Goal: Contribute content: Add original content to the website for others to see

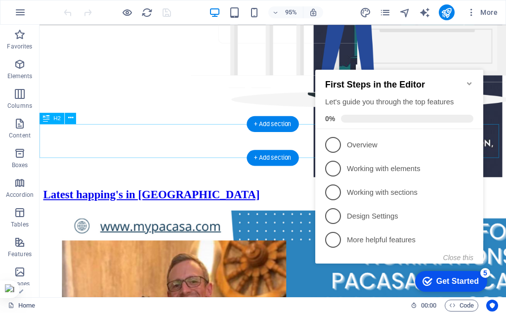
scroll to position [148, 0]
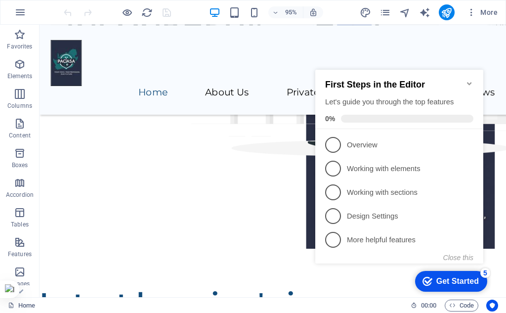
click at [469, 80] on icon "Minimize checklist" at bounding box center [470, 84] width 8 height 8
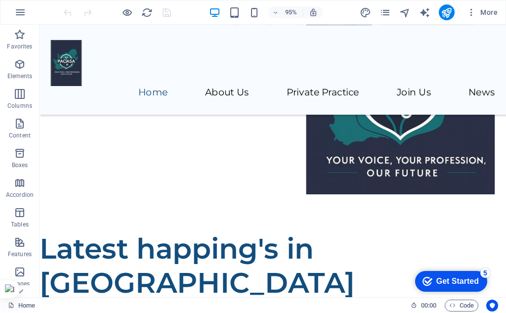
scroll to position [220, 0]
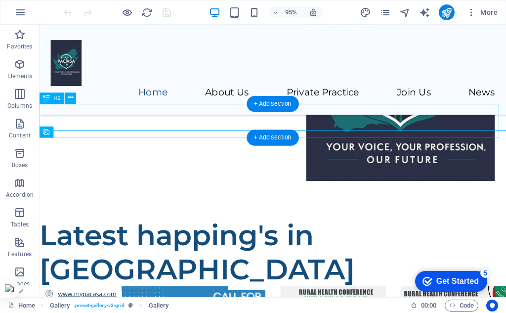
click at [367, 229] on div "Latest happing's in [GEOGRAPHIC_DATA]" at bounding box center [286, 264] width 492 height 71
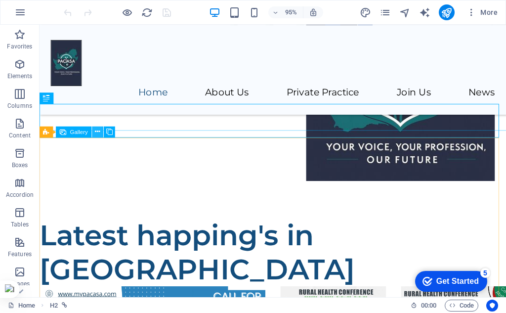
click at [101, 133] on button at bounding box center [97, 131] width 11 height 11
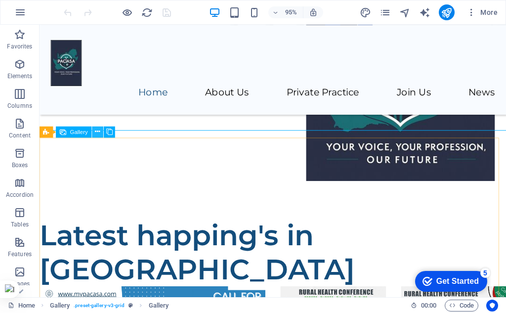
click at [93, 132] on button at bounding box center [97, 131] width 11 height 11
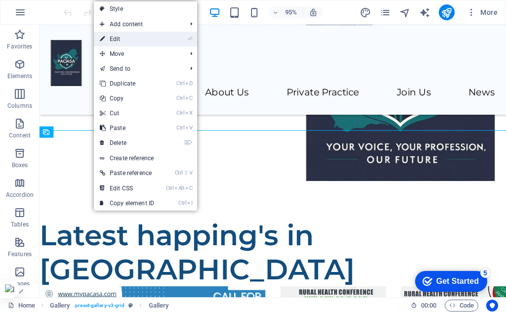
click at [138, 39] on link "⏎ Edit" at bounding box center [127, 39] width 66 height 15
select select "4"
select select "px"
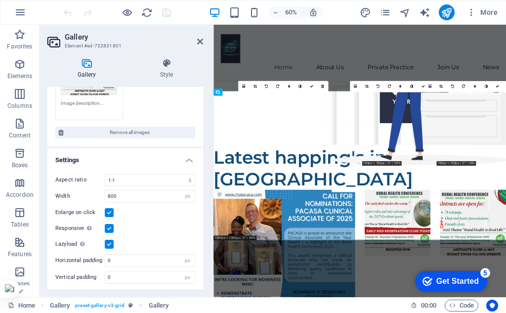
scroll to position [203, 0]
click at [18, 96] on icon "button" at bounding box center [20, 94] width 12 height 12
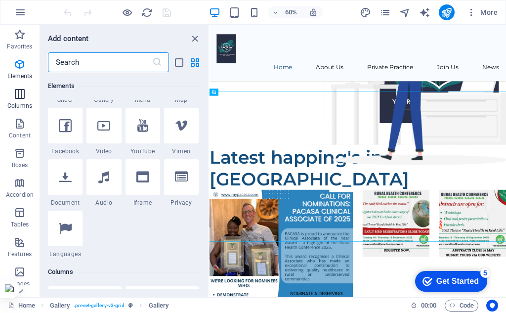
scroll to position [490, 0]
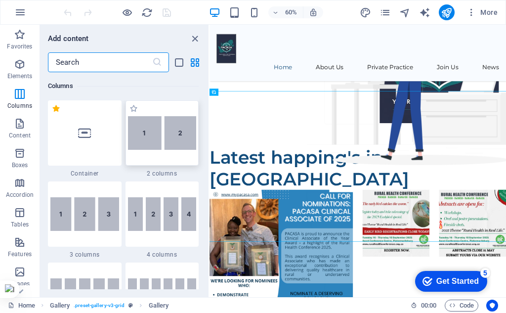
click at [167, 154] on div at bounding box center [163, 132] width 74 height 65
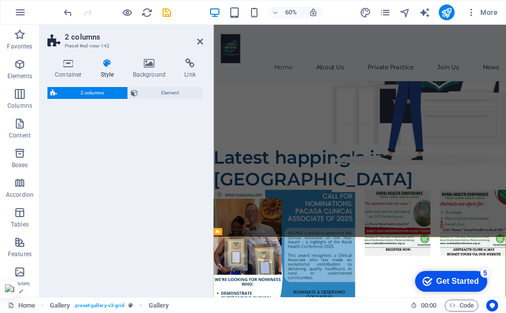
select select "rem"
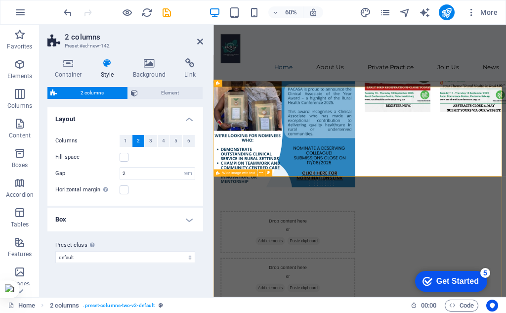
scroll to position [467, 0]
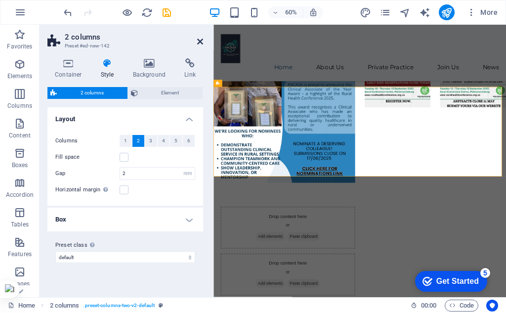
click at [200, 42] on icon at bounding box center [200, 42] width 6 height 8
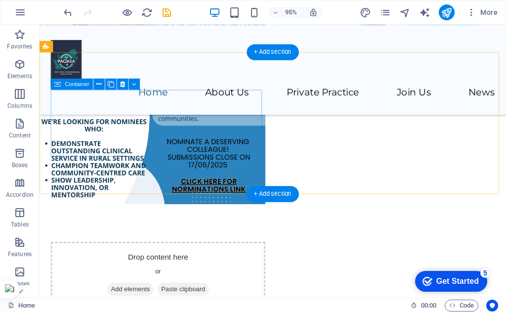
scroll to position [495, 0]
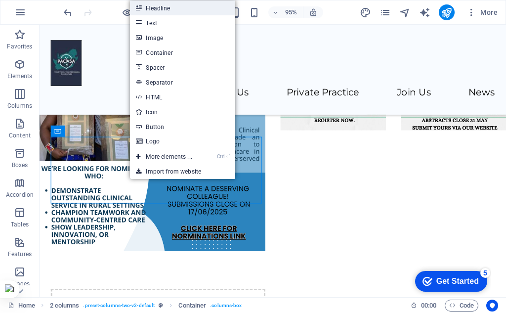
click at [173, 7] on link "Headline" at bounding box center [182, 7] width 105 height 15
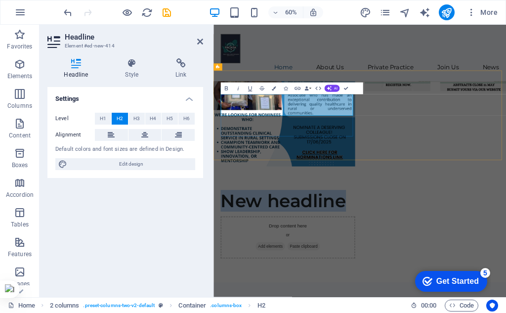
click at [304, 301] on div "New headline" at bounding box center [338, 319] width 225 height 36
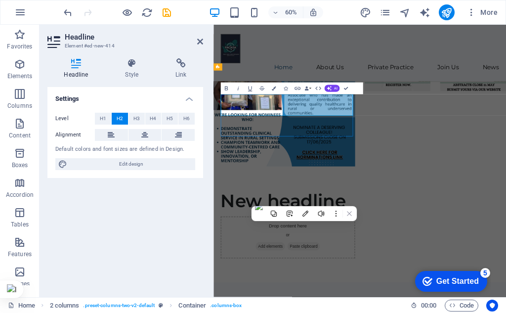
scroll to position [496, 0]
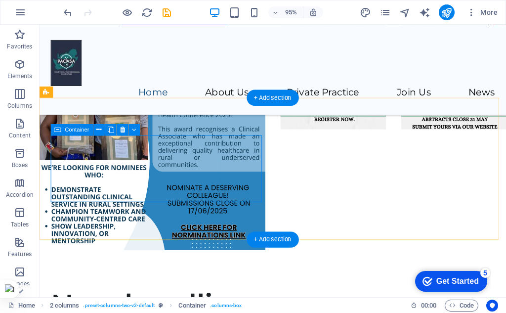
click at [201, 301] on div "New headline" at bounding box center [164, 319] width 226 height 36
click at [172, 301] on div "New headline" at bounding box center [164, 319] width 226 height 36
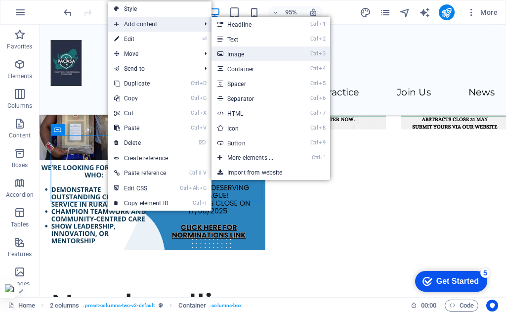
click at [244, 57] on link "Ctrl 3 Image" at bounding box center [253, 53] width 82 height 15
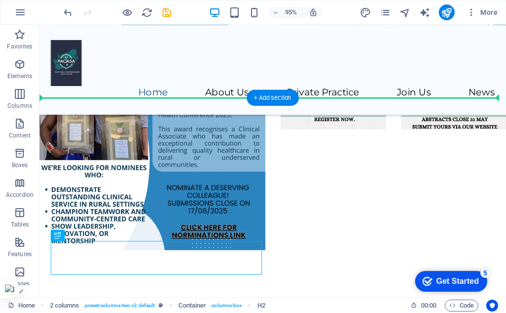
drag, startPoint x: 122, startPoint y: 272, endPoint x: 278, endPoint y: 112, distance: 223.5
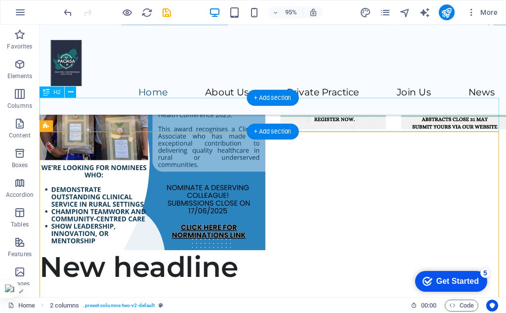
click at [55, 262] on div "New headline" at bounding box center [286, 280] width 492 height 36
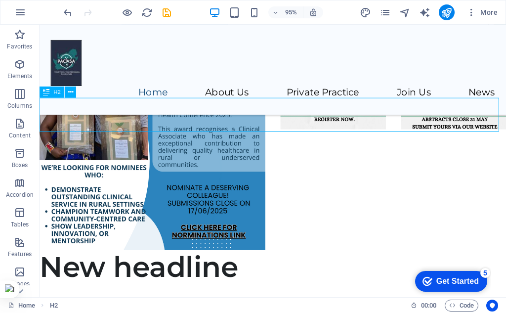
click at [50, 93] on div "H2" at bounding box center [52, 92] width 25 height 11
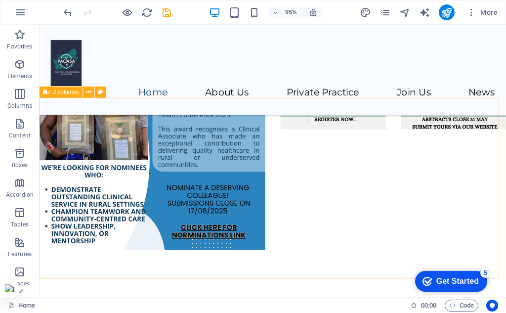
click at [47, 93] on icon at bounding box center [47, 92] width 6 height 11
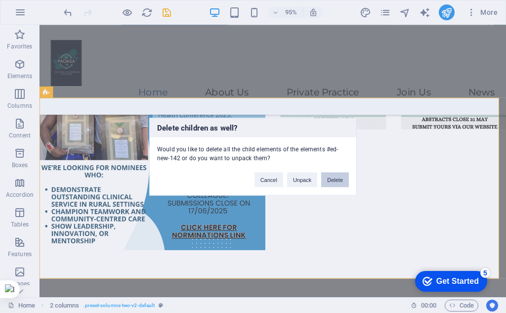
click at [332, 179] on button "Delete" at bounding box center [335, 179] width 28 height 15
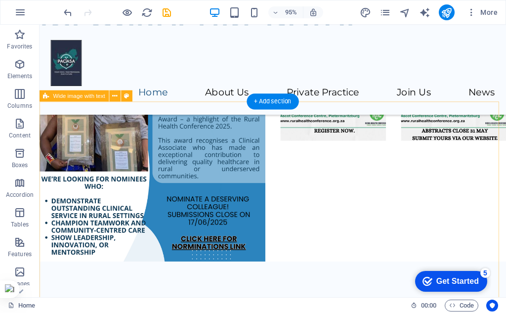
scroll to position [495, 0]
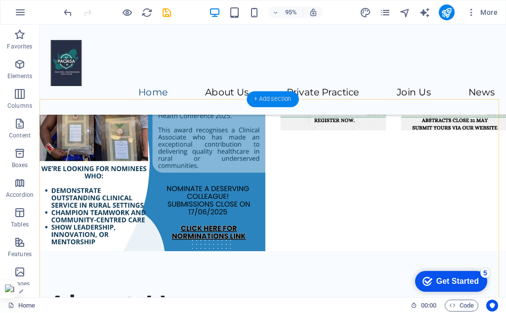
click at [277, 101] on div "+ Add section" at bounding box center [273, 99] width 52 height 16
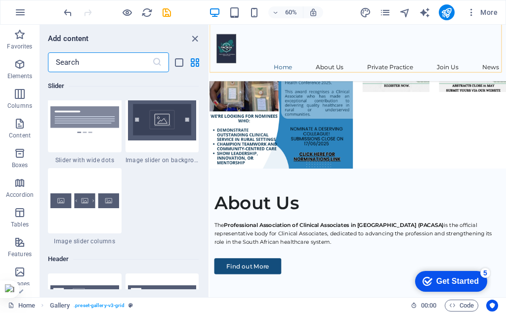
scroll to position [5787, 0]
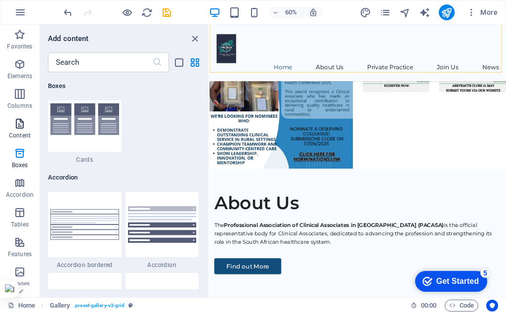
click at [24, 127] on icon "button" at bounding box center [20, 124] width 12 height 12
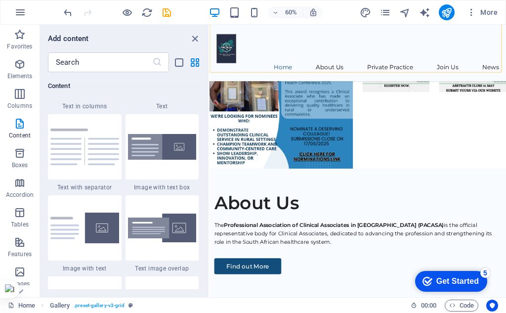
scroll to position [1780, 0]
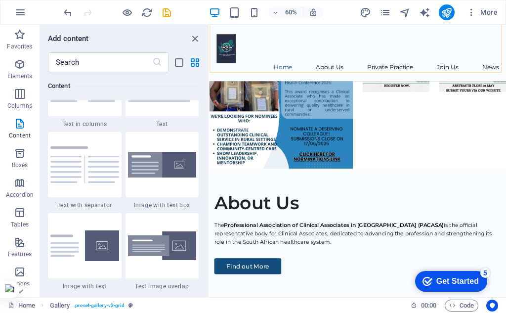
click at [172, 163] on img at bounding box center [162, 165] width 69 height 26
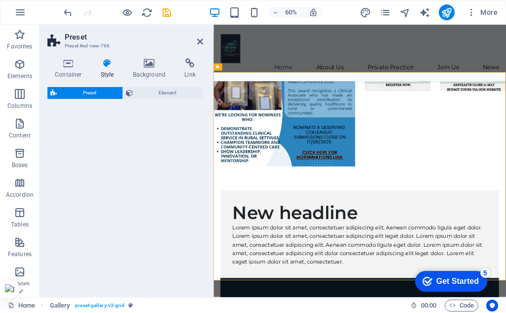
select select "rem"
select select "px"
select select "preset-text-with-image-v4-boxed"
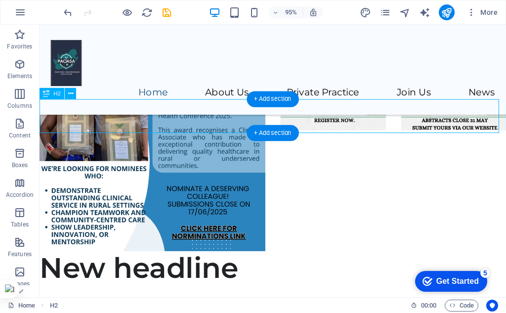
click at [250, 263] on div "New headline" at bounding box center [286, 281] width 492 height 36
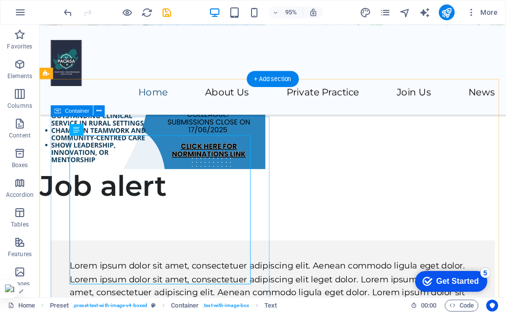
scroll to position [594, 0]
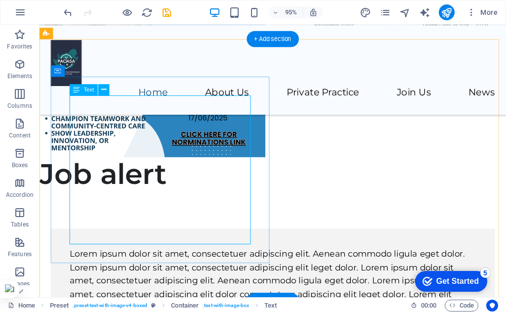
click at [143, 259] on div "Lorem ipsum dolor sit amet, consectetuer adipiscing elit. Aenean commodo ligula…" at bounding box center [285, 294] width 428 height 71
click at [131, 259] on div "Lorem ipsum dolor sit amet, consectetuer adipiscing elit. Aenean commodo ligula…" at bounding box center [285, 294] width 428 height 71
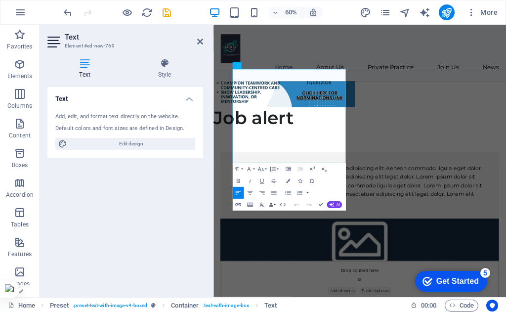
scroll to position [592, 0]
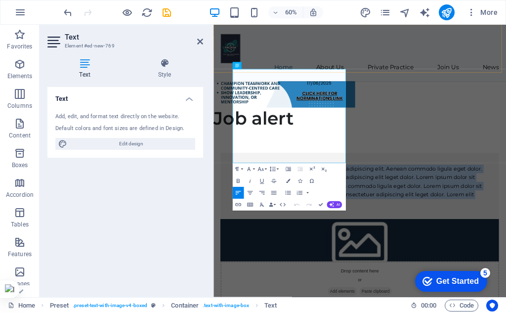
drag, startPoint x: 313, startPoint y: 252, endPoint x: 246, endPoint y: 90, distance: 175.4
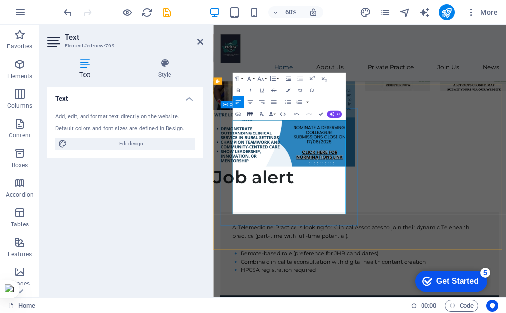
scroll to position [493, 0]
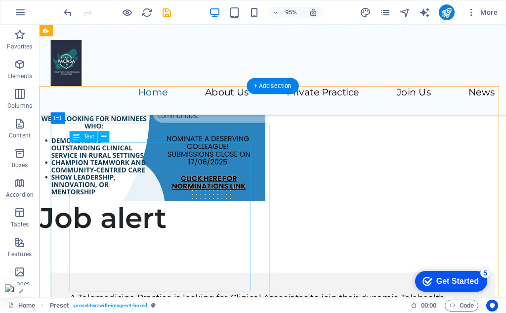
scroll to position [544, 0]
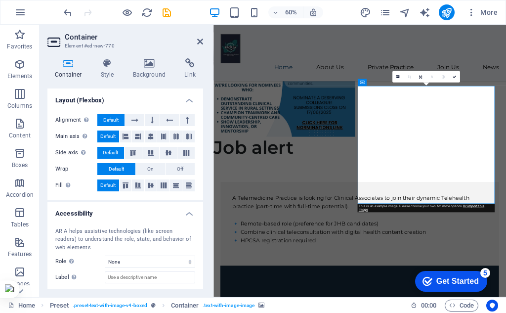
scroll to position [198, 0]
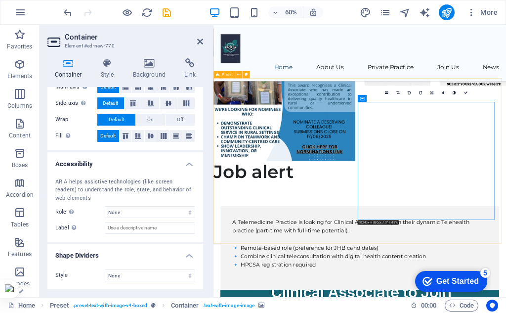
scroll to position [480, 0]
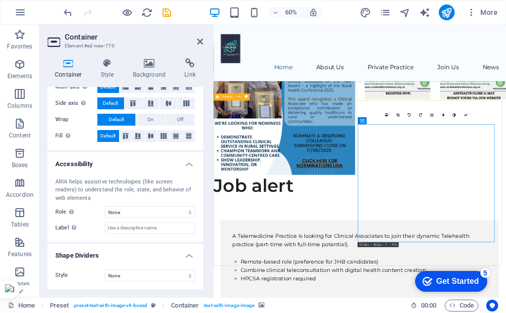
click at [398, 112] on link at bounding box center [398, 114] width 11 height 11
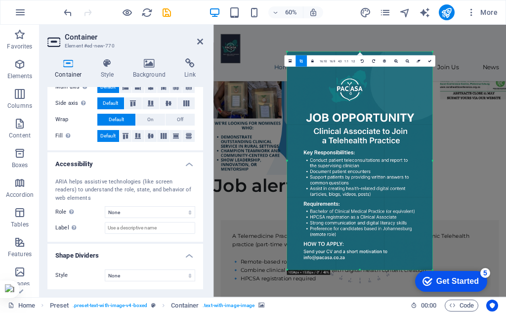
click at [398, 163] on div at bounding box center [359, 161] width 145 height 218
click at [456, 156] on div "Drag here to replace the existing content. Press “Ctrl” if you want to create a…" at bounding box center [360, 161] width 293 height 273
click at [460, 110] on div "Drag here to replace the existing content. Press “Ctrl” if you want to create a…" at bounding box center [360, 161] width 293 height 273
click at [324, 62] on link "16:10" at bounding box center [324, 61] width 10 height 11
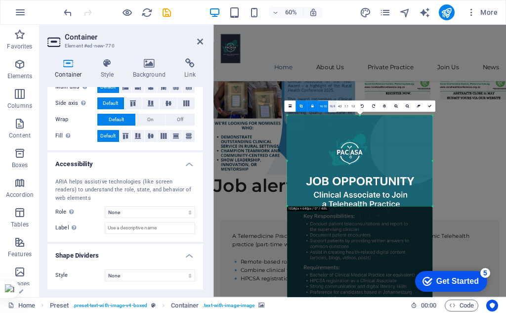
click at [334, 105] on link "16:9" at bounding box center [332, 106] width 8 height 11
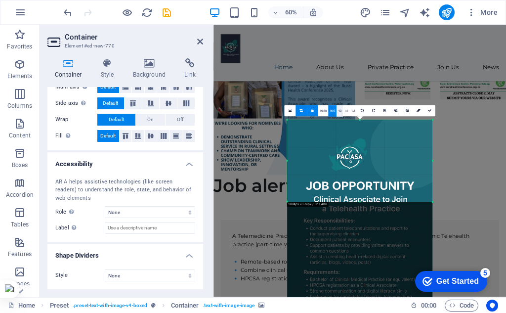
click at [342, 110] on link "4:3" at bounding box center [340, 110] width 7 height 11
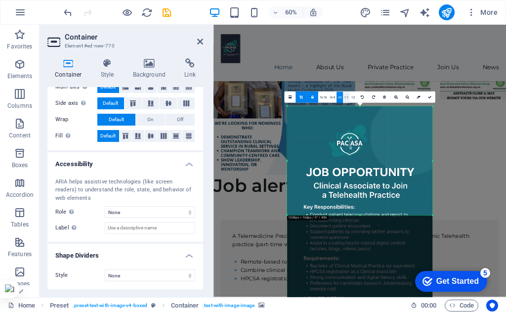
click at [348, 99] on link "1:1" at bounding box center [346, 97] width 7 height 11
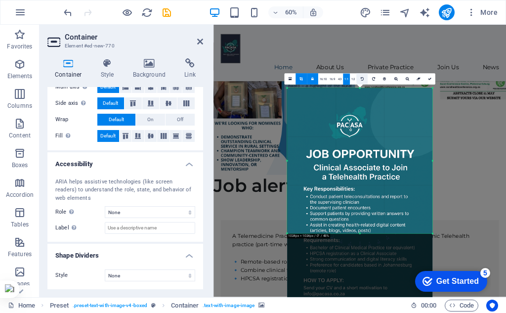
click at [357, 81] on link at bounding box center [362, 79] width 11 height 11
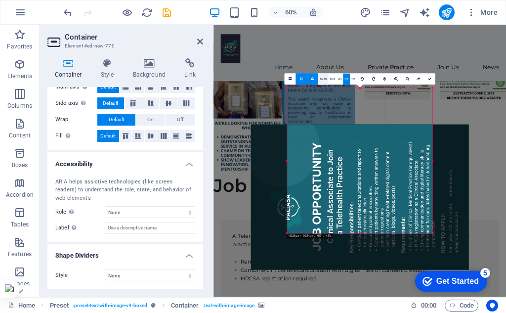
click at [324, 78] on link "16:10" at bounding box center [324, 79] width 10 height 11
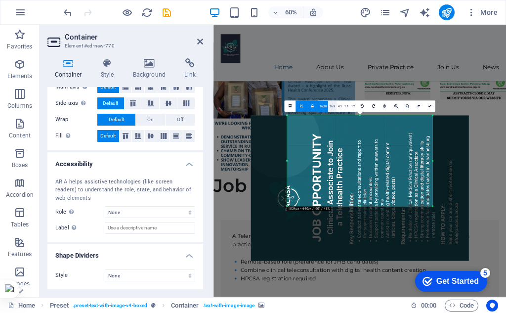
click at [334, 105] on link "16:9" at bounding box center [332, 106] width 8 height 11
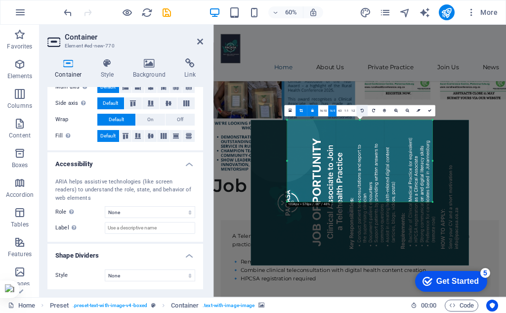
click at [361, 108] on link at bounding box center [362, 110] width 11 height 11
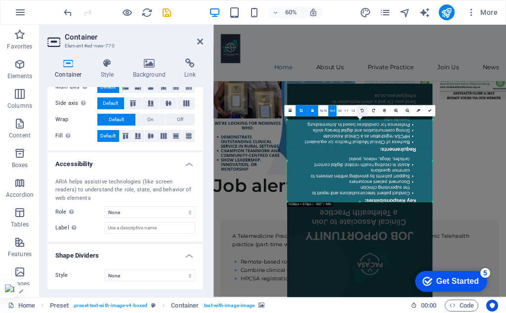
click at [361, 108] on link at bounding box center [362, 110] width 11 height 11
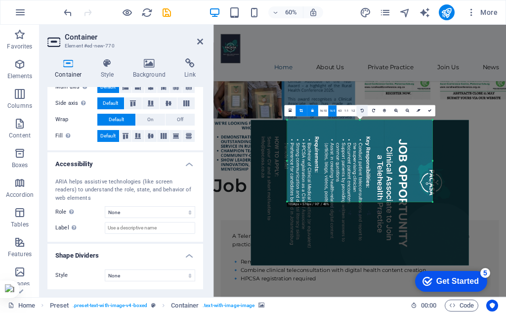
click at [361, 108] on link at bounding box center [362, 110] width 11 height 11
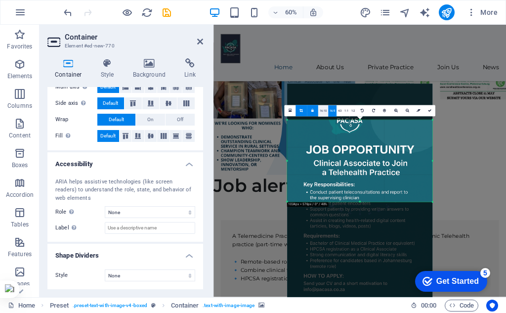
click at [323, 109] on link "16:10" at bounding box center [324, 110] width 10 height 11
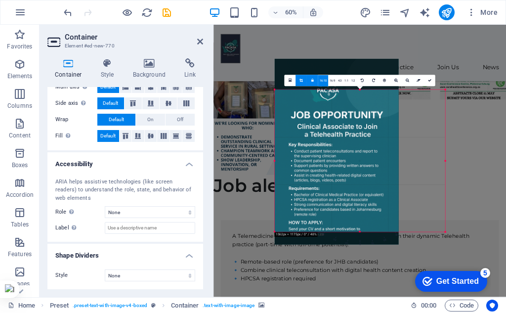
drag, startPoint x: 359, startPoint y: 205, endPoint x: 344, endPoint y: 291, distance: 86.8
click at [344, 291] on div "Drag here to replace the existing content. Press “Ctrl” if you want to create a…" at bounding box center [360, 161] width 293 height 273
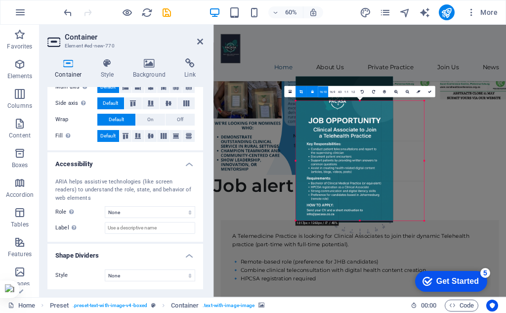
drag, startPoint x: 360, startPoint y: 219, endPoint x: 355, endPoint y: 253, distance: 34.6
click at [355, 253] on div "Drag here to replace the existing content. Press “Ctrl” if you want to create a…" at bounding box center [360, 161] width 293 height 273
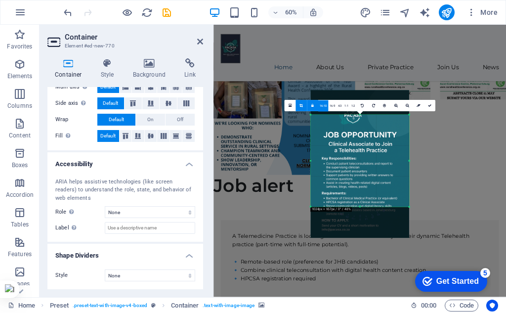
click at [450, 163] on div "Drag here to replace the existing content. Press “Ctrl” if you want to create a…" at bounding box center [360, 161] width 293 height 273
click at [430, 103] on link at bounding box center [429, 105] width 11 height 11
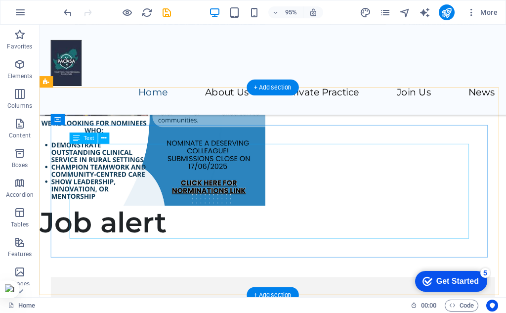
scroll to position [530, 0]
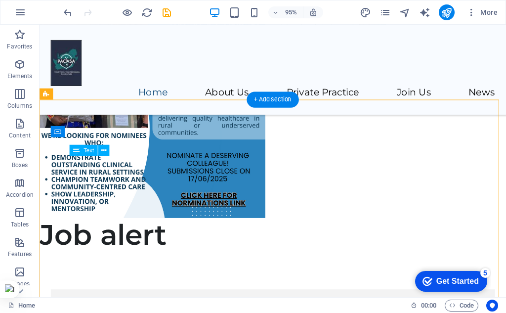
drag, startPoint x: 418, startPoint y: 215, endPoint x: 417, endPoint y: 220, distance: 5.0
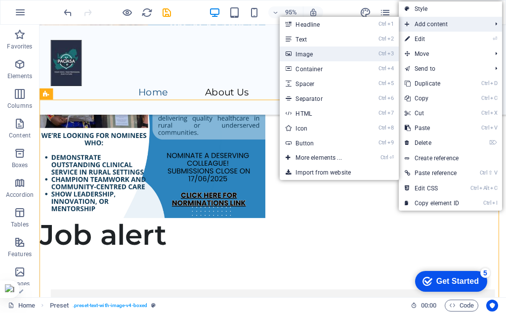
click at [303, 55] on link "Ctrl 3 Image" at bounding box center [321, 53] width 82 height 15
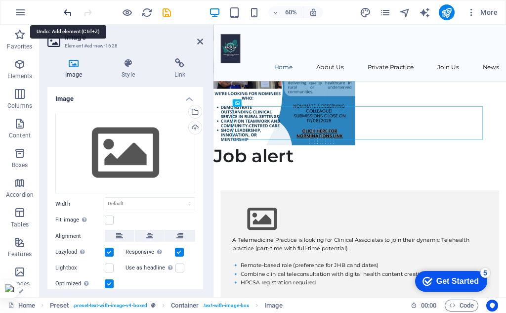
click at [67, 14] on icon "undo" at bounding box center [67, 12] width 11 height 11
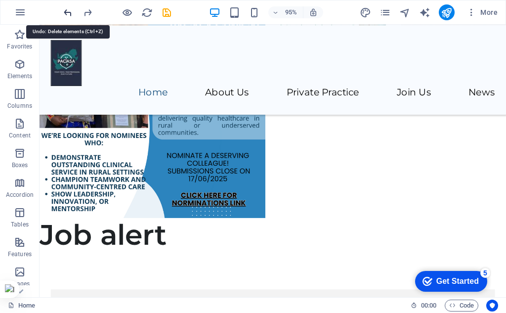
click at [67, 14] on icon "undo" at bounding box center [67, 12] width 11 height 11
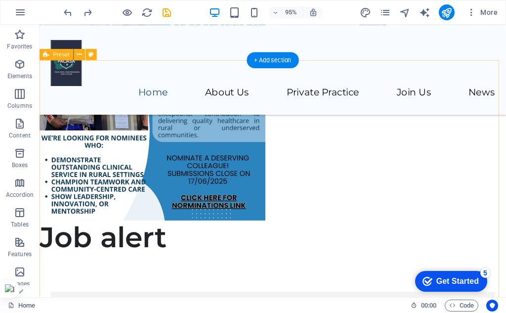
scroll to position [431, 0]
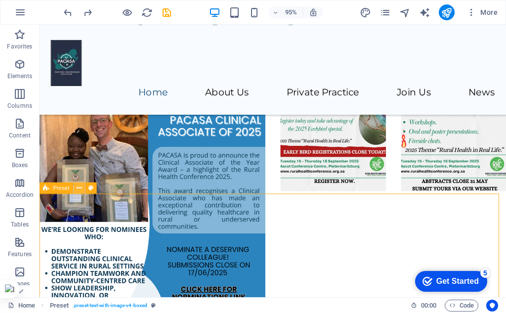
click at [81, 189] on icon at bounding box center [79, 188] width 5 height 10
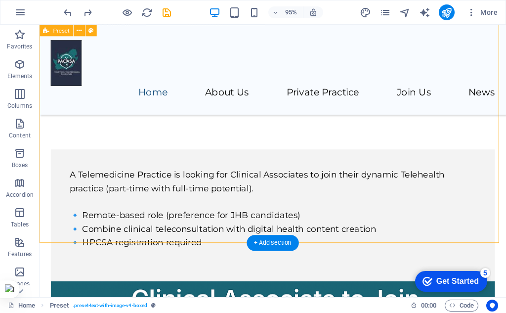
scroll to position [678, 0]
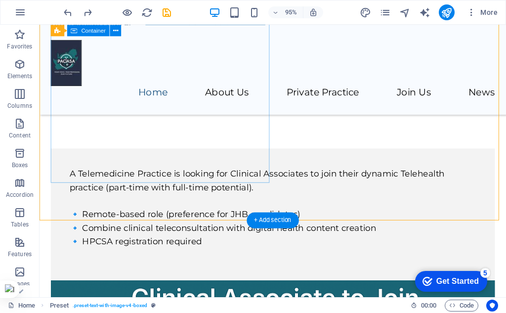
click at [276, 175] on div "A Telemedicine Practice is looking for Clinical Associates to join their dynami…" at bounding box center [285, 224] width 468 height 139
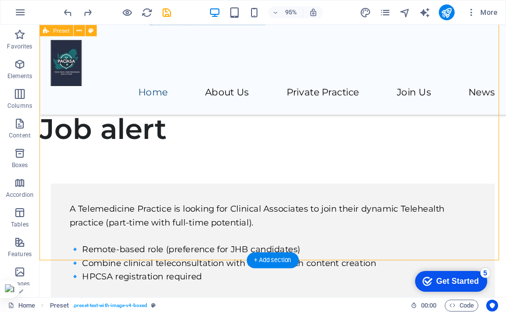
scroll to position [629, 0]
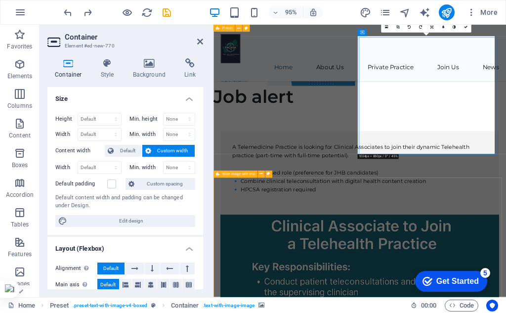
scroll to position [627, 0]
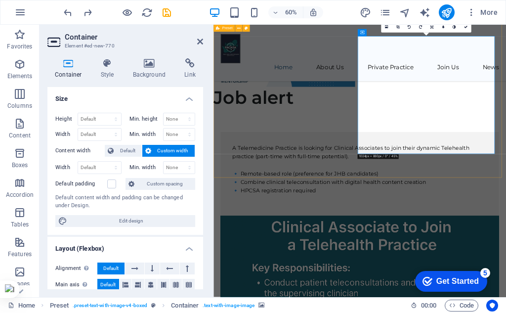
click at [433, 25] on icon at bounding box center [432, 26] width 3 height 3
click at [432, 39] on icon at bounding box center [431, 38] width 3 height 3
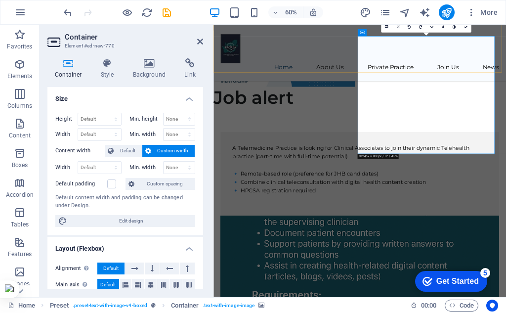
click at [506, 47] on div "Home About Us Private Practice Join Us News" at bounding box center [458, 72] width 488 height 94
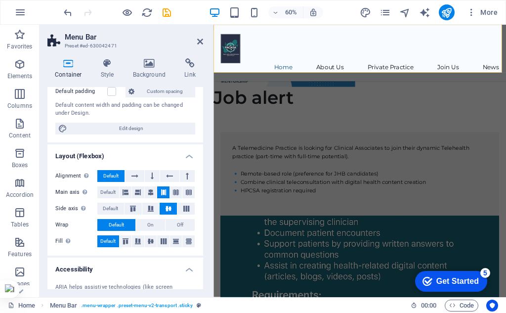
scroll to position [99, 0]
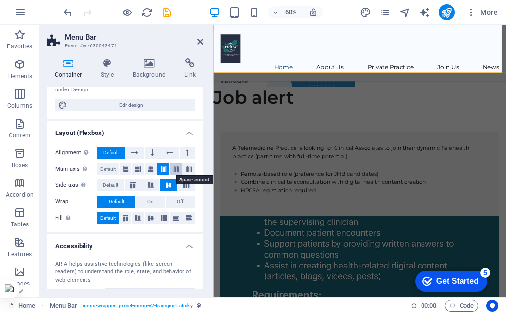
click at [175, 171] on icon at bounding box center [176, 169] width 6 height 12
click at [186, 171] on icon at bounding box center [189, 169] width 6 height 12
click at [185, 184] on icon at bounding box center [187, 186] width 12 height 6
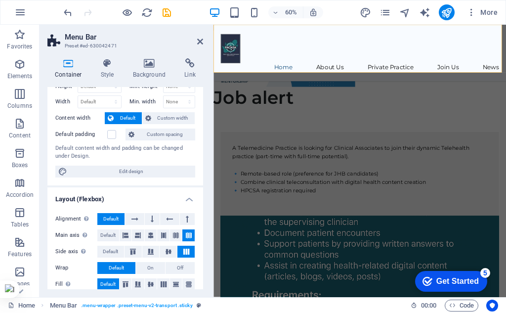
scroll to position [0, 0]
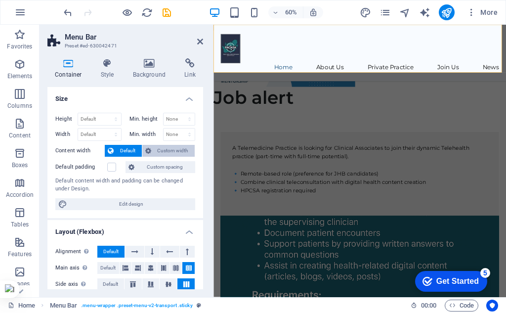
click at [165, 152] on span "Custom width" at bounding box center [173, 151] width 38 height 12
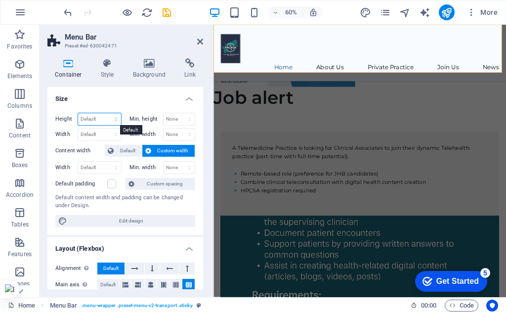
click at [105, 119] on select "Default px rem % vh vw" at bounding box center [99, 119] width 43 height 12
click at [78, 113] on select "Default px rem % vh vw" at bounding box center [99, 119] width 43 height 12
select select "DISABLED_OPTION_VALUE"
click at [167, 185] on span "Custom spacing" at bounding box center [164, 184] width 55 height 12
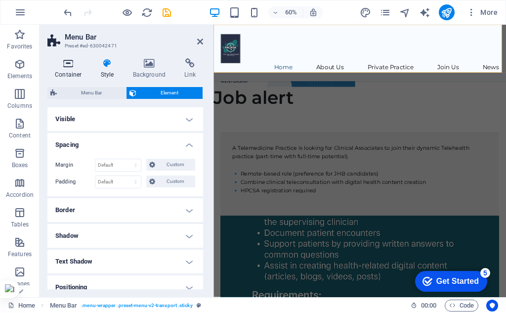
click at [59, 70] on h4 "Container" at bounding box center [70, 68] width 46 height 21
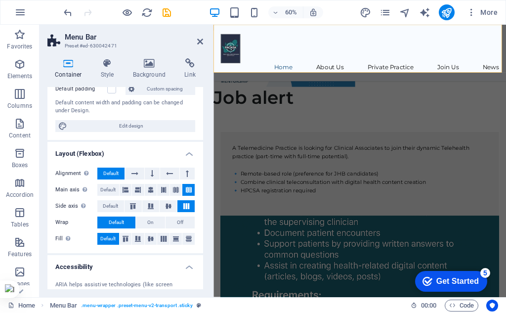
scroll to position [148, 0]
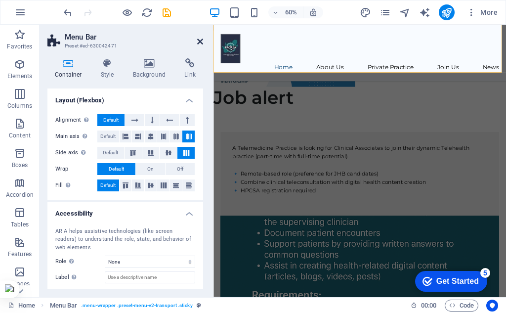
drag, startPoint x: 168, startPoint y: 20, endPoint x: 198, endPoint y: 44, distance: 38.8
click at [198, 44] on icon at bounding box center [200, 42] width 6 height 8
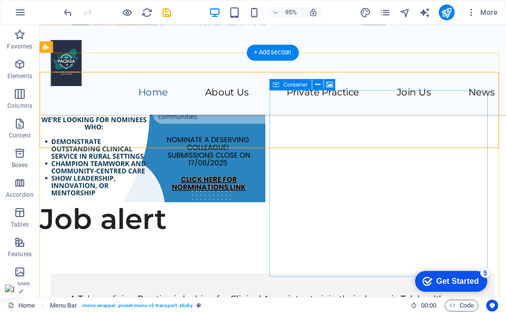
scroll to position [530, 0]
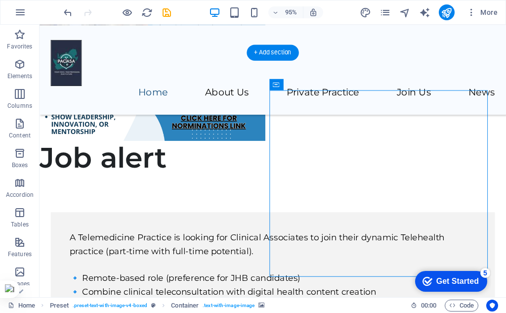
scroll to position [629, 0]
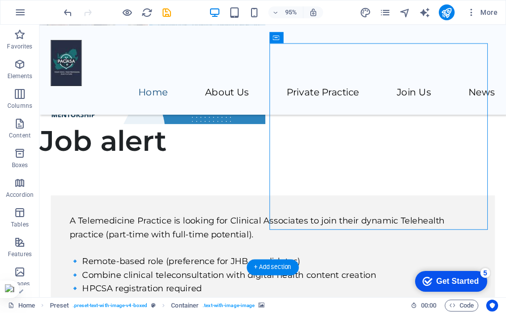
drag, startPoint x: 402, startPoint y: 207, endPoint x: 323, endPoint y: 314, distance: 132.6
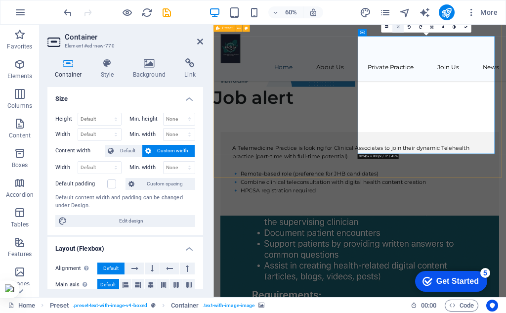
click at [397, 27] on icon at bounding box center [398, 26] width 3 height 3
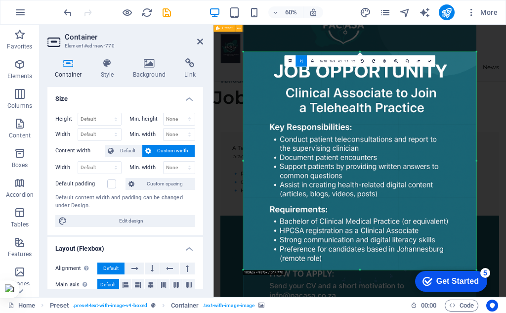
drag, startPoint x: 358, startPoint y: 218, endPoint x: 360, endPoint y: 132, distance: 85.6
click at [360, 132] on div at bounding box center [359, 141] width 233 height 350
click at [504, 131] on div at bounding box center [360, 219] width 293 height 388
click at [432, 57] on link at bounding box center [429, 60] width 11 height 11
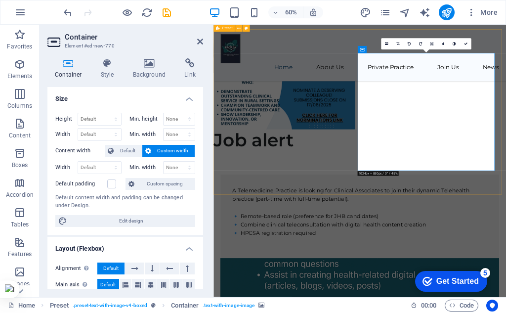
scroll to position [528, 0]
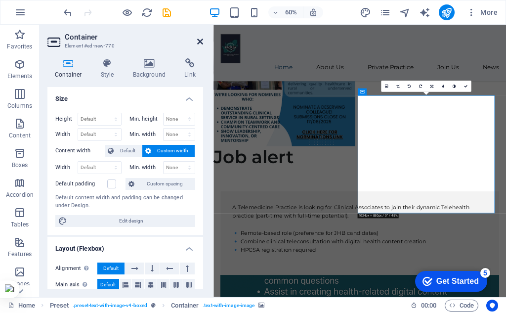
click at [199, 41] on icon at bounding box center [200, 42] width 6 height 8
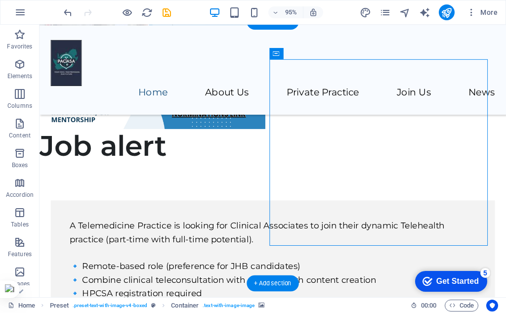
scroll to position [627, 0]
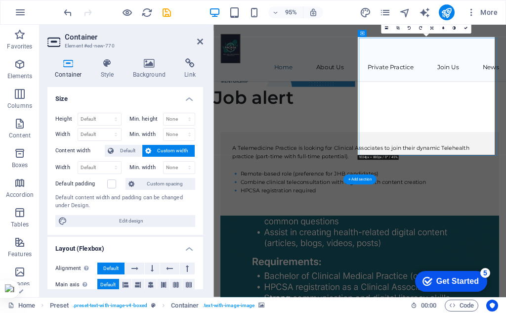
scroll to position [626, 0]
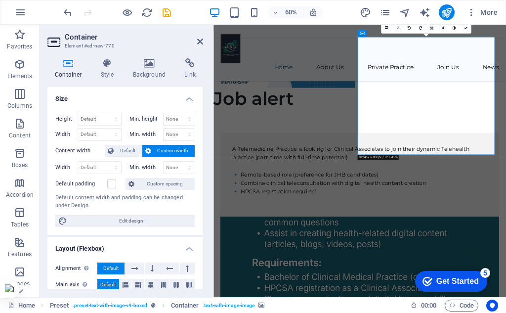
click at [395, 29] on link at bounding box center [398, 27] width 11 height 11
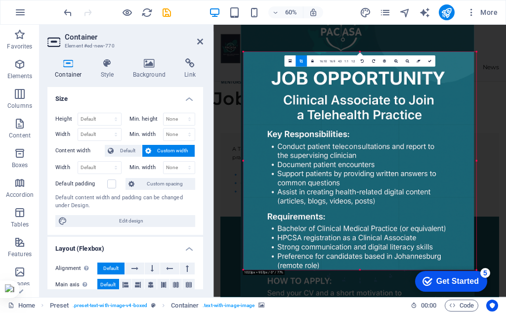
drag, startPoint x: 388, startPoint y: 115, endPoint x: 384, endPoint y: 69, distance: 46.2
click at [384, 69] on div at bounding box center [357, 148] width 233 height 350
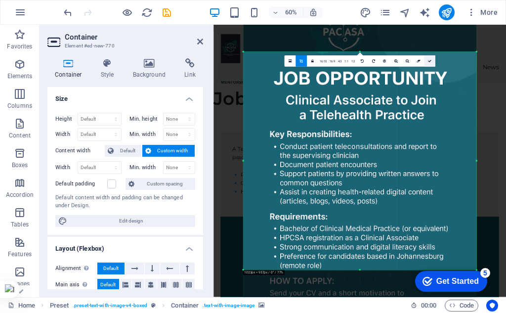
click at [429, 62] on icon at bounding box center [429, 60] width 3 height 3
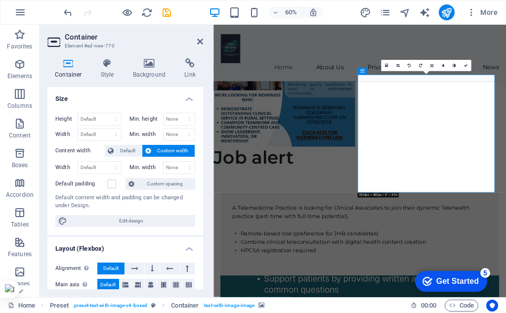
scroll to position [527, 0]
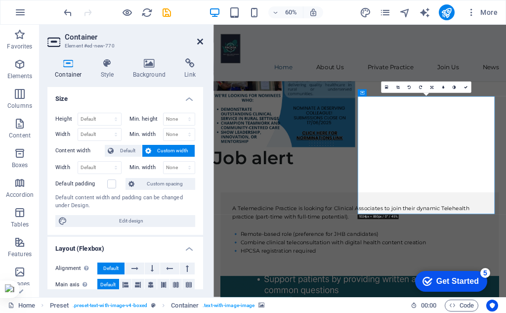
click at [200, 42] on icon at bounding box center [200, 42] width 6 height 8
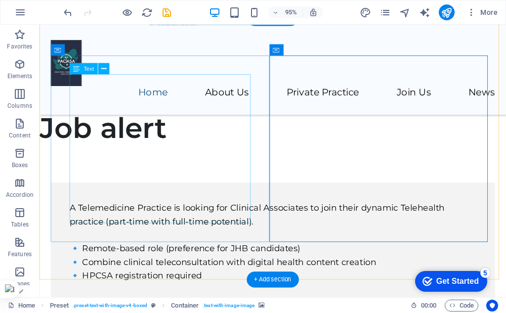
scroll to position [675, 0]
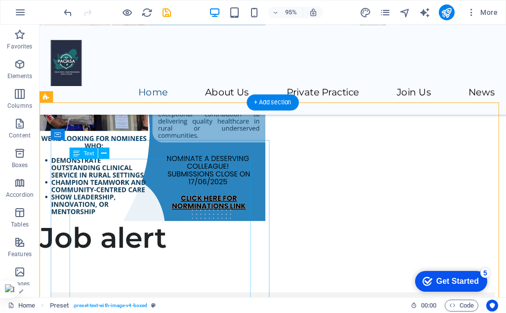
scroll to position [477, 0]
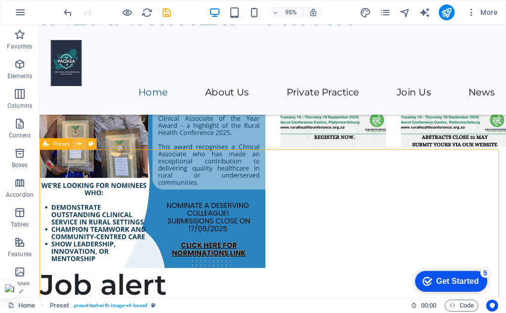
click at [76, 145] on button at bounding box center [79, 143] width 11 height 11
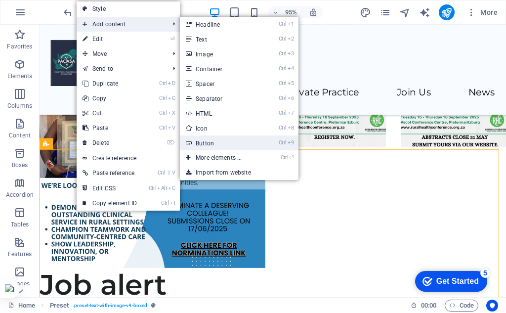
click at [206, 144] on link "Ctrl 9 Button" at bounding box center [221, 143] width 82 height 15
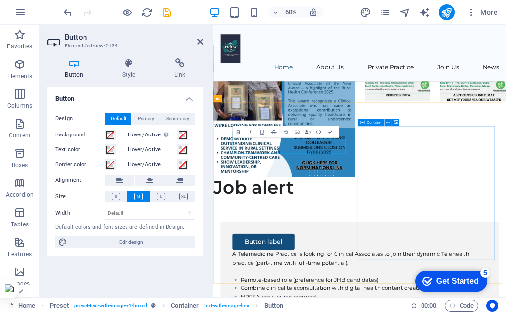
drag, startPoint x: 364, startPoint y: 224, endPoint x: 500, endPoint y: 403, distance: 224.5
drag, startPoint x: 318, startPoint y: 234, endPoint x: 299, endPoint y: 412, distance: 179.5
click at [133, 72] on h4 "Style" at bounding box center [131, 68] width 52 height 21
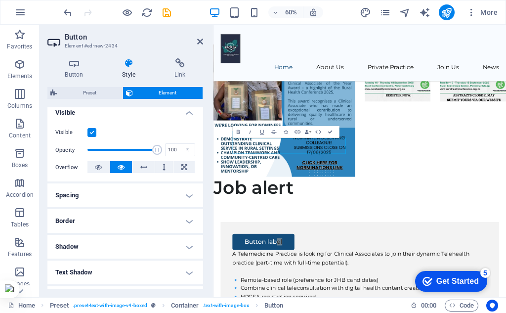
scroll to position [88, 0]
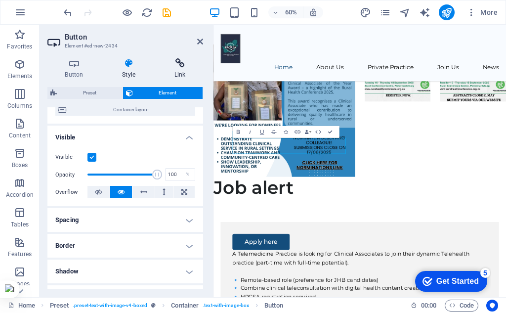
click at [188, 68] on h4 "Link" at bounding box center [180, 68] width 46 height 21
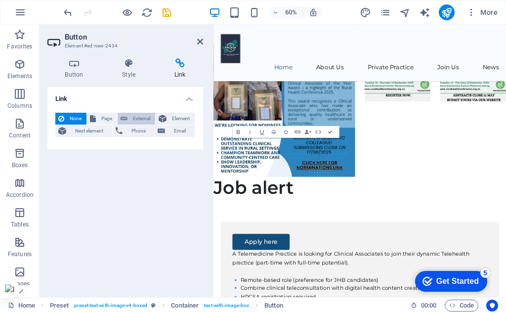
click at [144, 118] on span "External" at bounding box center [142, 119] width 22 height 12
select select "blank"
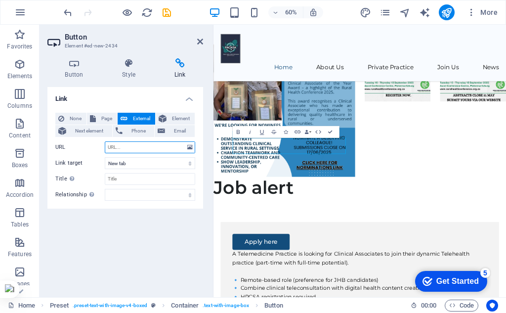
paste input "[URL][DOMAIN_NAME]"
type input "[URL][DOMAIN_NAME]"
click at [145, 244] on div "Link None Page External Element Next element Phone Email Page Home Legal Notice…" at bounding box center [125, 188] width 156 height 202
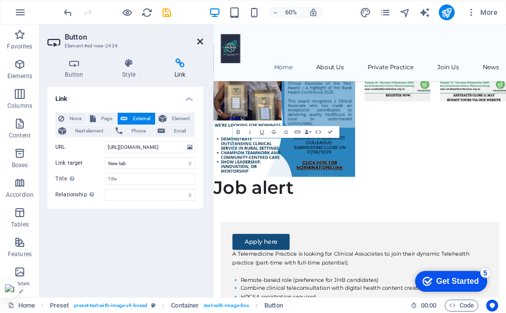
click at [201, 40] on icon at bounding box center [200, 42] width 6 height 8
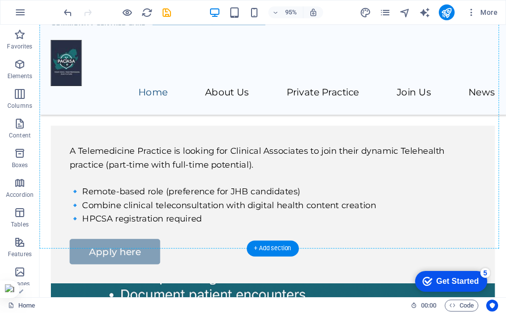
scroll to position [675, 0]
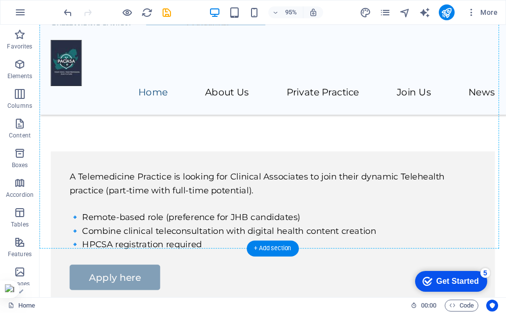
drag, startPoint x: 131, startPoint y: 222, endPoint x: 79, endPoint y: 166, distance: 76.7
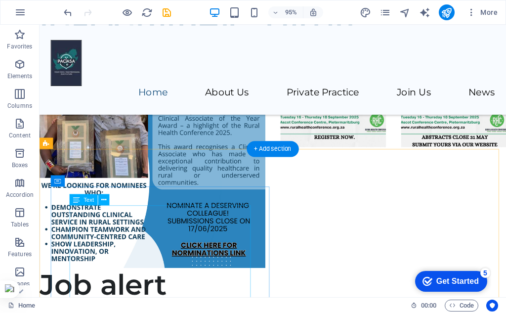
scroll to position [428, 0]
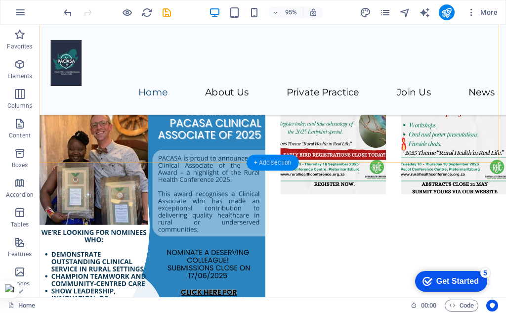
click at [280, 160] on div "+ Add section" at bounding box center [273, 162] width 52 height 16
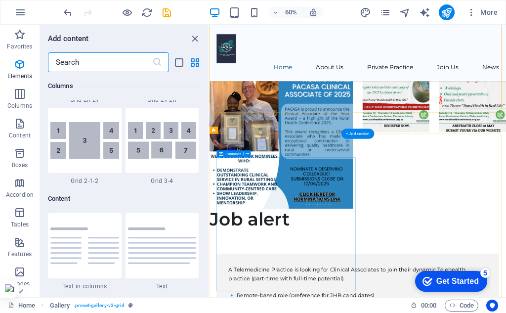
scroll to position [1731, 0]
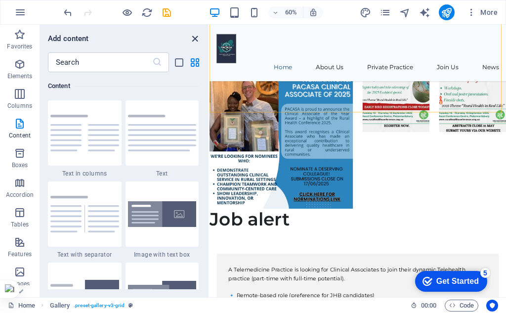
click at [197, 38] on icon "close panel" at bounding box center [194, 38] width 11 height 11
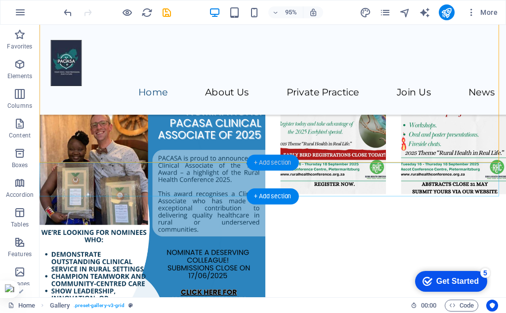
drag, startPoint x: 274, startPoint y: 158, endPoint x: 267, endPoint y: 163, distance: 8.1
click at [267, 163] on div "+ Add section" at bounding box center [273, 162] width 52 height 16
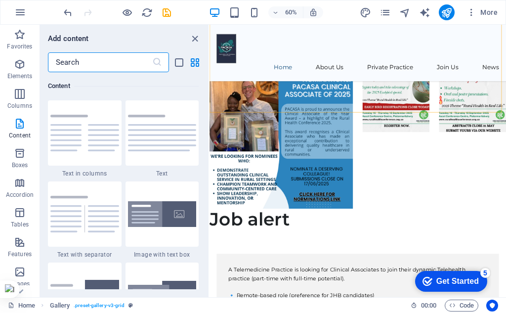
click at [98, 63] on input "text" at bounding box center [100, 62] width 104 height 20
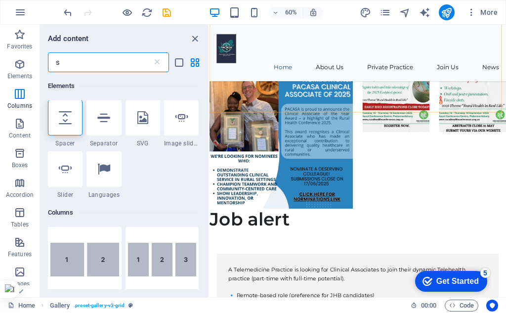
scroll to position [0, 0]
type input "s"
click at [60, 120] on icon at bounding box center [65, 118] width 13 height 13
select select "px"
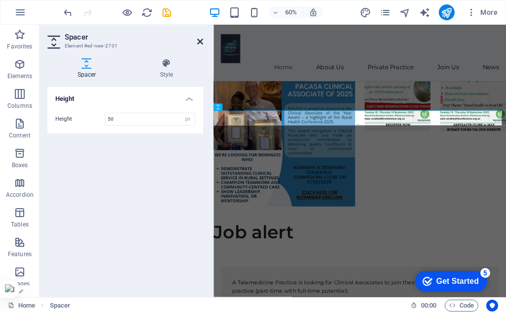
click at [201, 38] on icon at bounding box center [200, 42] width 6 height 8
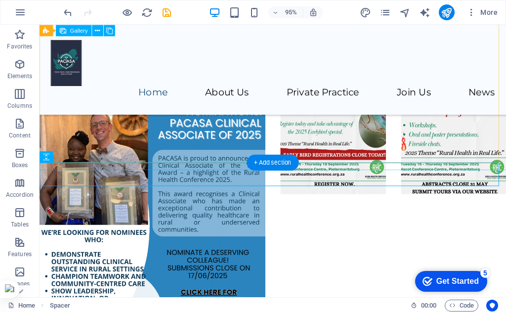
click at [433, 132] on div at bounding box center [285, 211] width 507 height 254
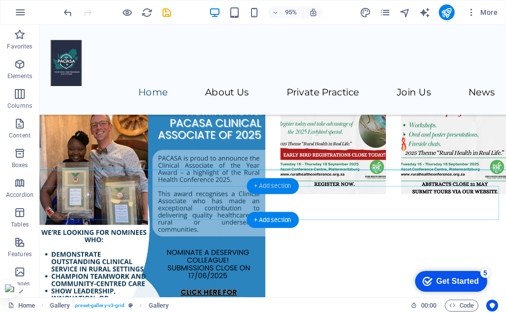
click at [257, 187] on div "+ Add section" at bounding box center [273, 186] width 52 height 16
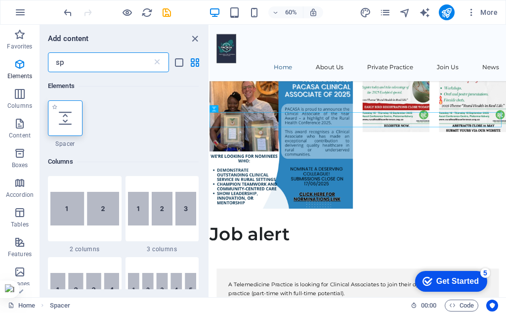
type input "sp"
click at [70, 115] on icon at bounding box center [65, 118] width 13 height 13
select select "px"
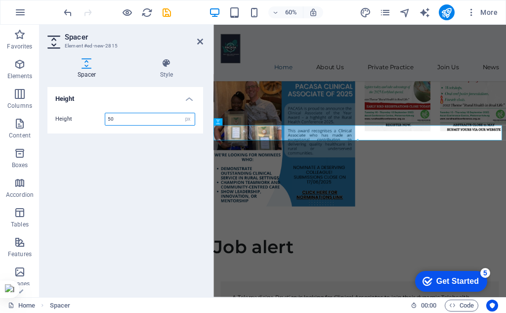
click at [162, 118] on input "50" at bounding box center [150, 119] width 90 height 12
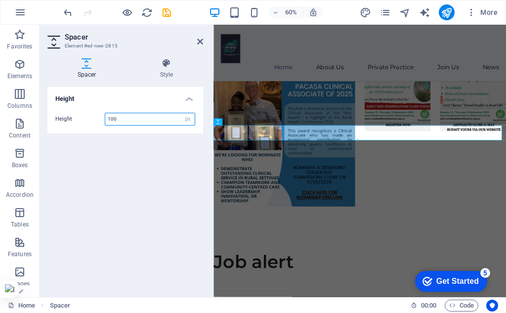
click at [170, 123] on input "100" at bounding box center [150, 119] width 90 height 12
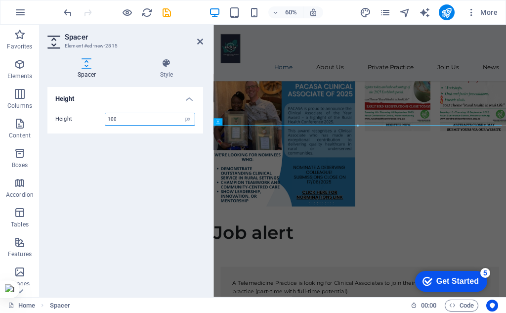
type input "100"
click at [202, 156] on div "Height Height 100 px rem vh vw" at bounding box center [125, 188] width 156 height 202
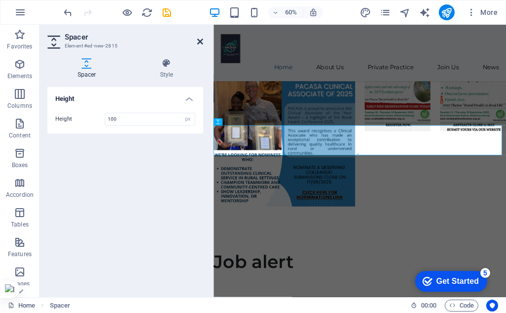
click at [201, 40] on icon at bounding box center [200, 42] width 6 height 8
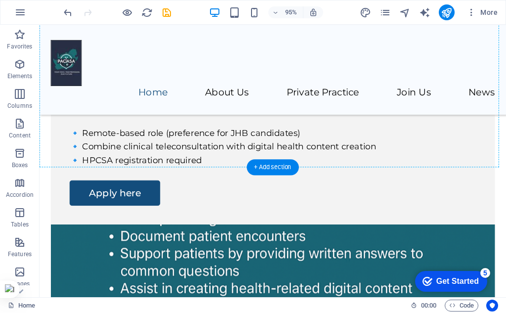
scroll to position [841, 0]
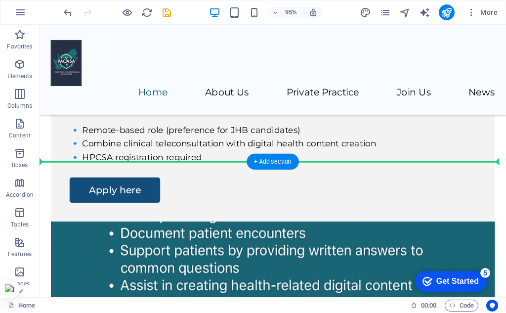
drag, startPoint x: 90, startPoint y: 189, endPoint x: 68, endPoint y: 205, distance: 26.9
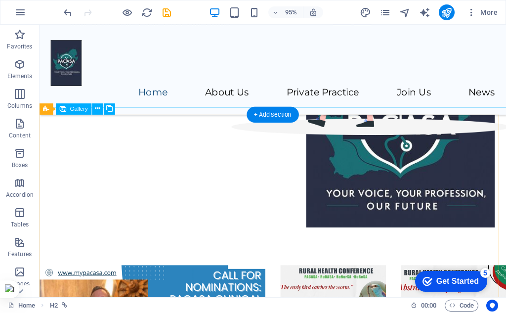
scroll to position [113, 0]
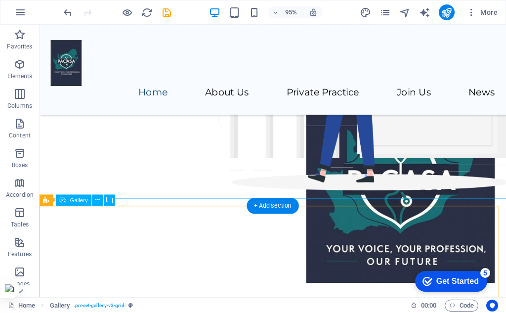
drag, startPoint x: 82, startPoint y: 225, endPoint x: 47, endPoint y: 219, distance: 35.6
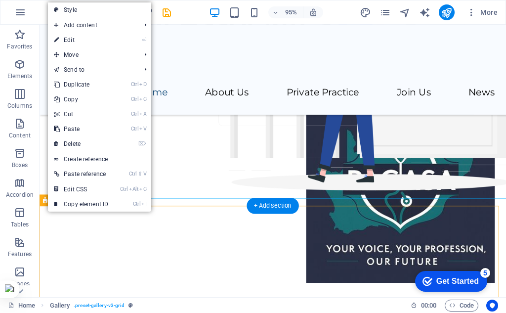
drag, startPoint x: 84, startPoint y: 227, endPoint x: 46, endPoint y: 216, distance: 39.0
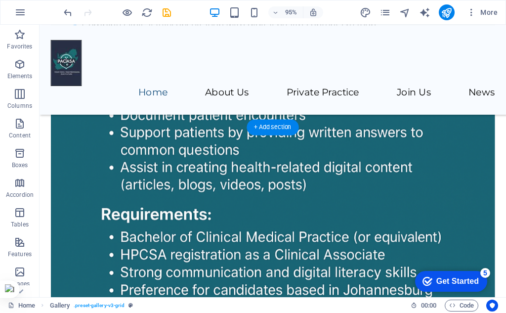
scroll to position [904, 0]
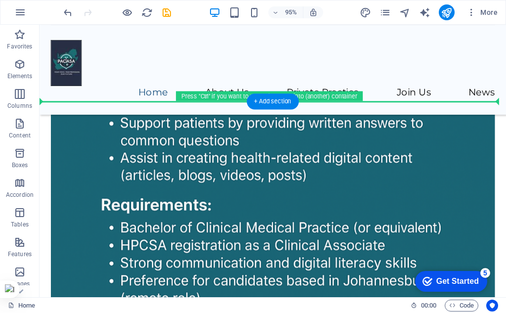
drag, startPoint x: 83, startPoint y: 226, endPoint x: 62, endPoint y: 146, distance: 82.2
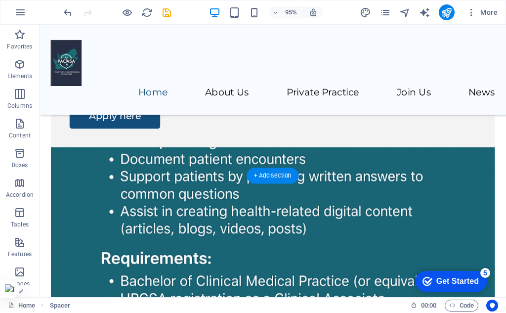
scroll to position [544, 0]
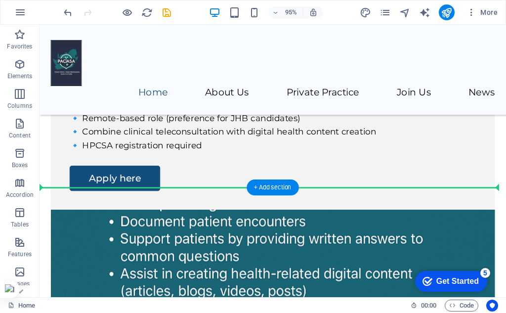
drag, startPoint x: 88, startPoint y: 123, endPoint x: 61, endPoint y: 168, distance: 51.9
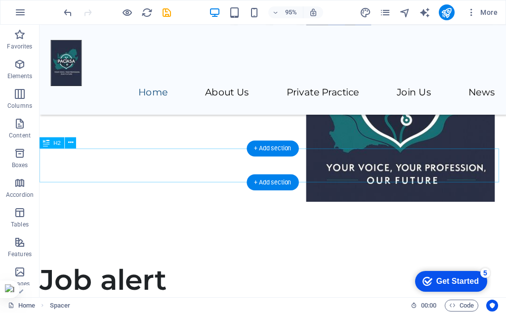
scroll to position [148, 0]
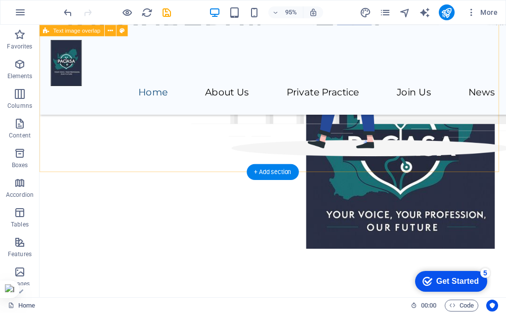
click at [139, 155] on div "Professional Association of Clinical Associates in [GEOGRAPHIC_DATA] "Your Voic…" at bounding box center [286, 88] width 492 height 424
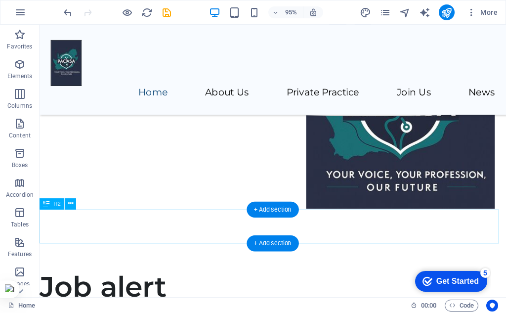
scroll to position [198, 0]
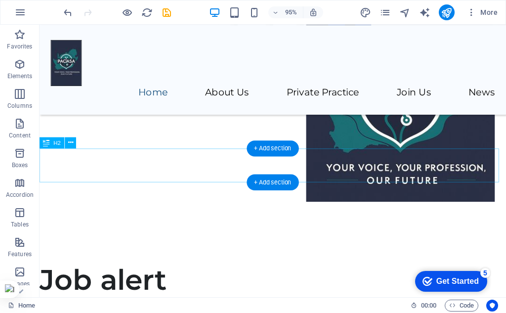
click at [120, 275] on div "Job alert" at bounding box center [286, 293] width 492 height 36
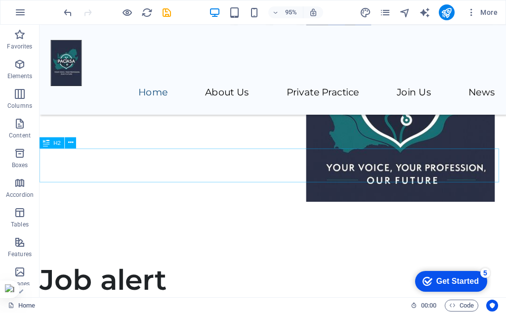
click at [52, 143] on div "H2" at bounding box center [52, 142] width 25 height 11
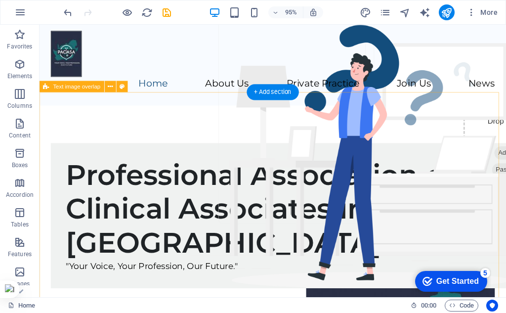
scroll to position [0, 0]
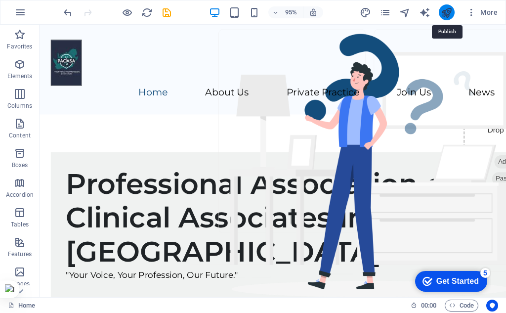
click at [449, 7] on icon "publish" at bounding box center [446, 12] width 11 height 11
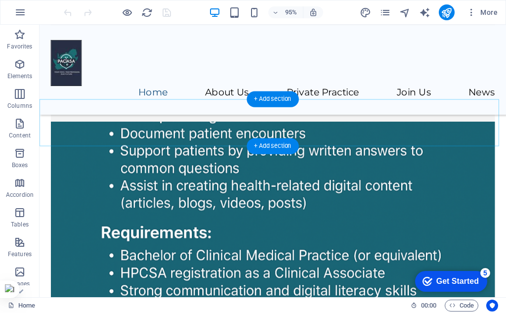
scroll to position [594, 0]
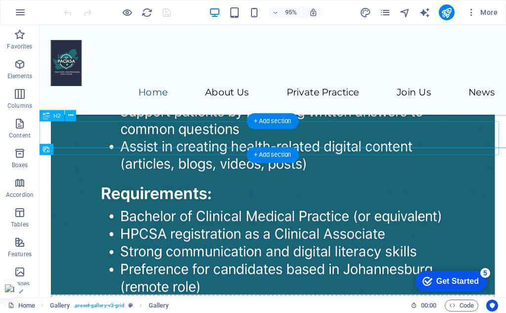
scroll to position [692, 0]
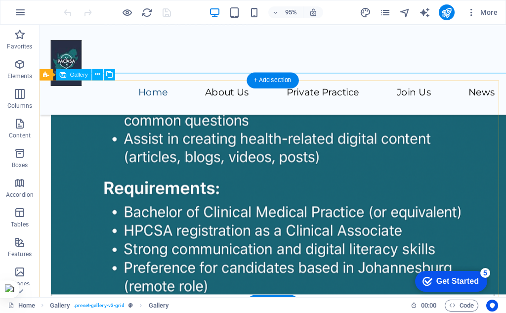
select select "4"
select select "px"
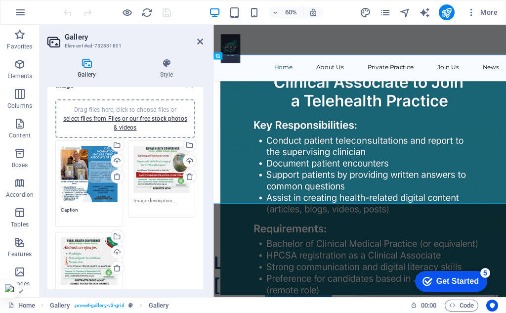
scroll to position [0, 0]
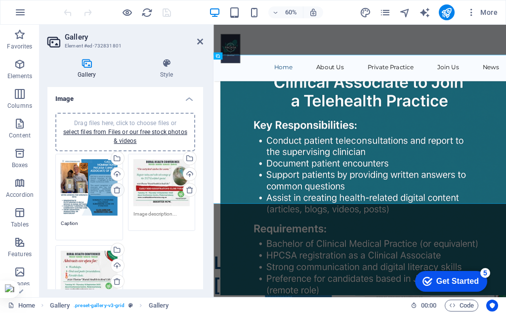
click at [118, 187] on icon at bounding box center [117, 190] width 8 height 8
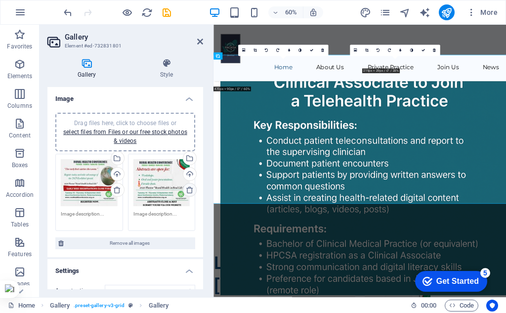
click at [189, 191] on icon at bounding box center [190, 190] width 8 height 8
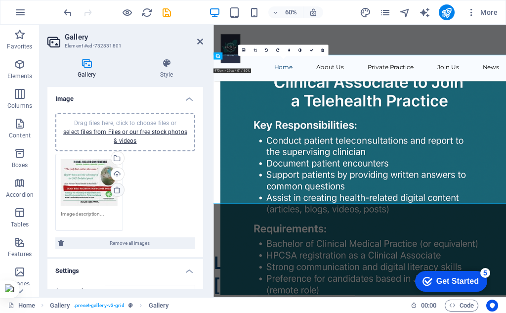
click at [116, 191] on icon at bounding box center [117, 190] width 8 height 8
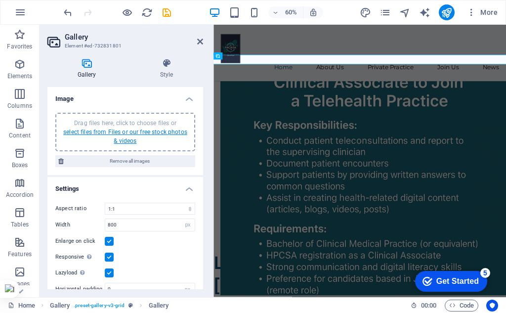
click at [111, 135] on link "select files from Files or our free stock photos & videos" at bounding box center [125, 137] width 124 height 16
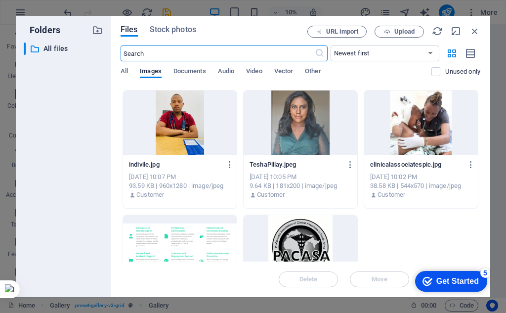
scroll to position [566, 0]
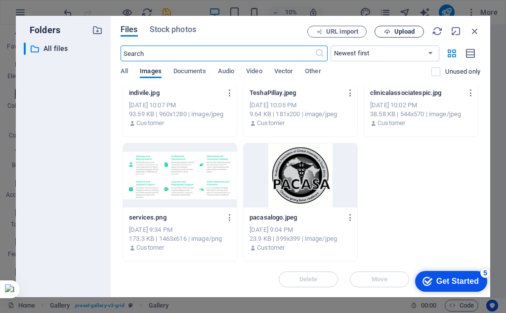
click at [409, 30] on span "Upload" at bounding box center [405, 32] width 20 height 6
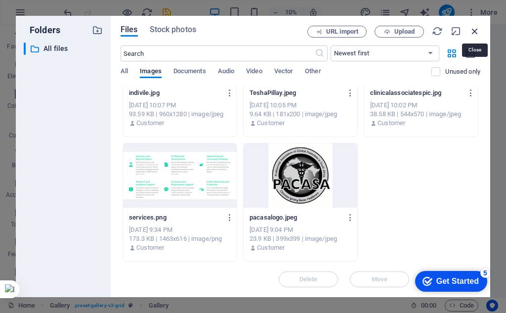
click at [475, 31] on icon "button" at bounding box center [475, 31] width 11 height 11
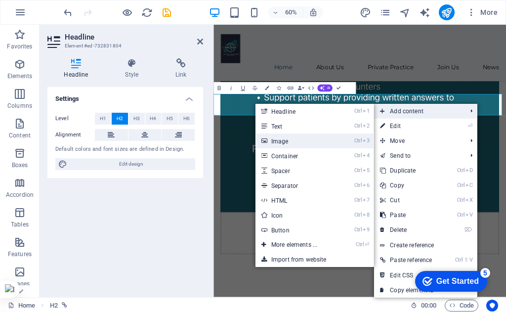
click at [299, 144] on link "Ctrl 3 Image" at bounding box center [297, 141] width 82 height 15
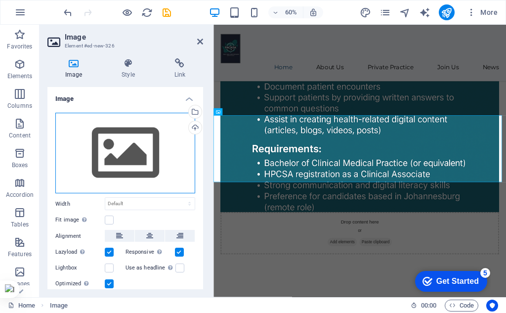
click at [115, 162] on div "Drag files here, click to choose files or select files from Files or our free s…" at bounding box center [125, 153] width 140 height 81
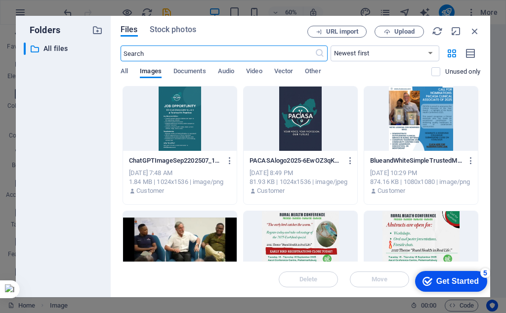
scroll to position [135, 0]
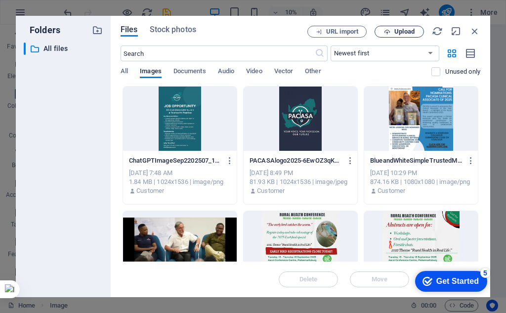
click at [399, 29] on span "Upload" at bounding box center [405, 32] width 20 height 6
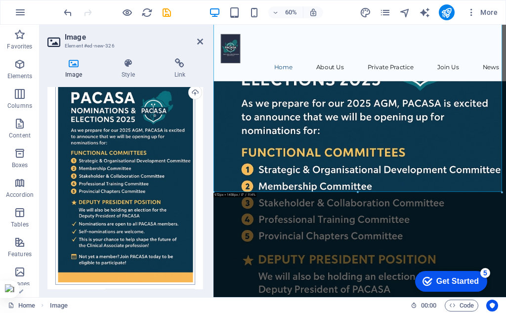
scroll to position [183, 0]
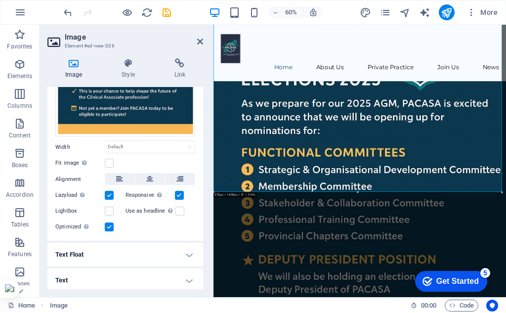
click at [90, 279] on h4 "Text" at bounding box center [125, 281] width 156 height 24
click at [186, 279] on h4 "Text" at bounding box center [125, 278] width 156 height 18
click at [187, 261] on h4 "Text Float" at bounding box center [125, 255] width 156 height 24
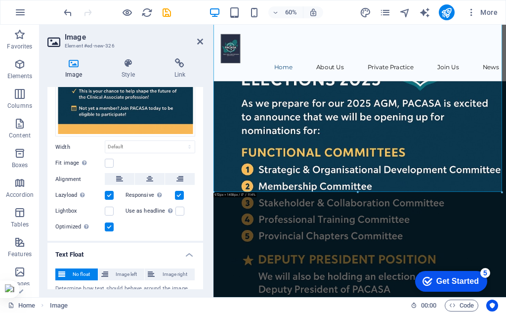
click at [187, 261] on div "No float Image left Image right Determine how text should behave around the ima…" at bounding box center [125, 281] width 156 height 41
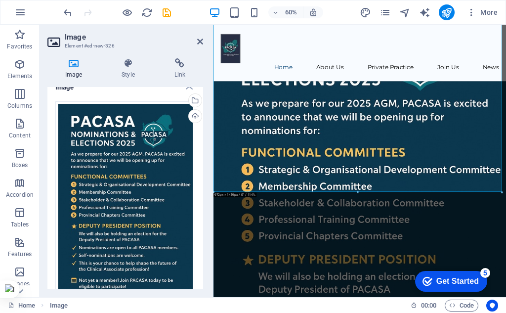
scroll to position [0, 0]
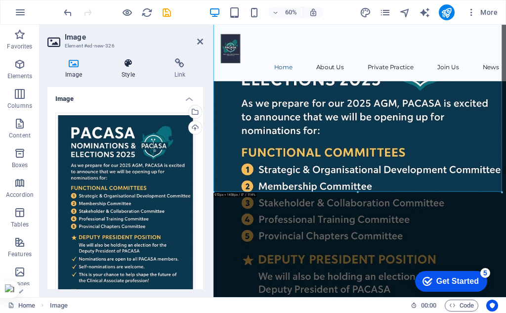
click at [131, 63] on icon at bounding box center [128, 63] width 48 height 10
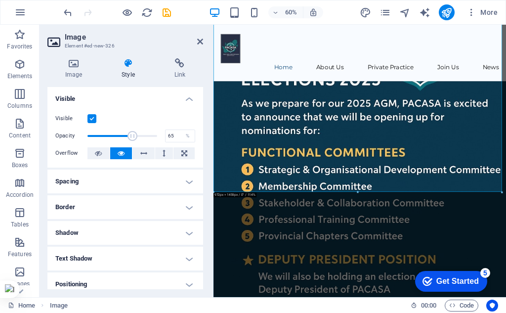
drag, startPoint x: 155, startPoint y: 135, endPoint x: 132, endPoint y: 136, distance: 23.3
click at [132, 136] on span at bounding box center [133, 136] width 10 height 10
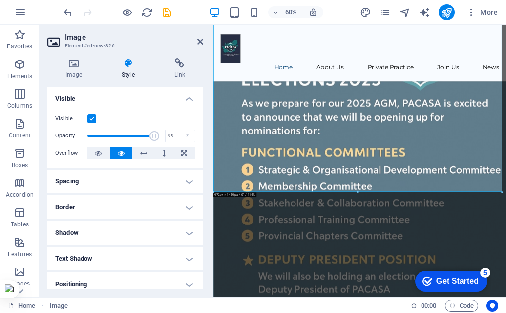
type input "100"
drag, startPoint x: 132, startPoint y: 136, endPoint x: 162, endPoint y: 134, distance: 30.3
click at [162, 134] on div "Opacity 100 %" at bounding box center [125, 136] width 140 height 15
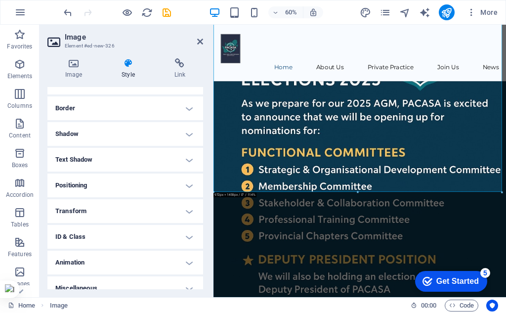
scroll to position [110, 0]
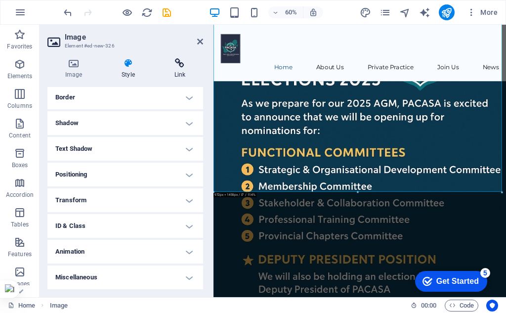
click at [177, 70] on h4 "Link" at bounding box center [180, 68] width 46 height 21
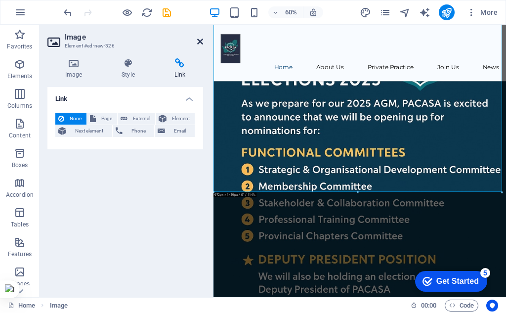
click at [199, 41] on icon at bounding box center [200, 42] width 6 height 8
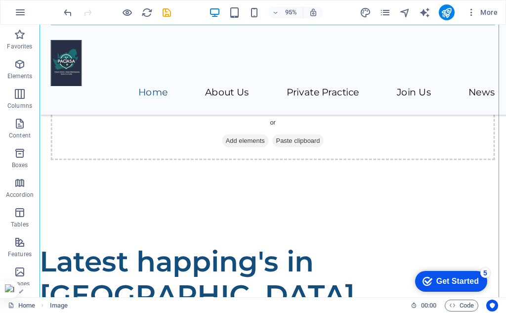
scroll to position [847, 0]
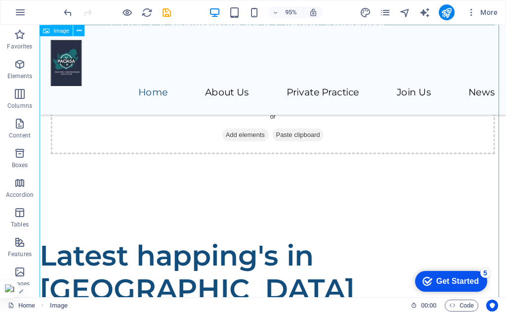
click at [70, 16] on icon "undo" at bounding box center [67, 12] width 11 height 11
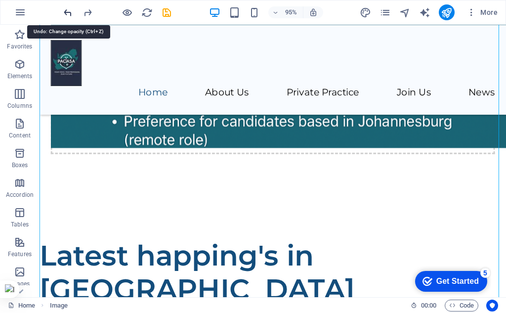
click at [68, 16] on icon "undo" at bounding box center [67, 12] width 11 height 11
click at [68, 15] on icon "undo" at bounding box center [67, 12] width 11 height 11
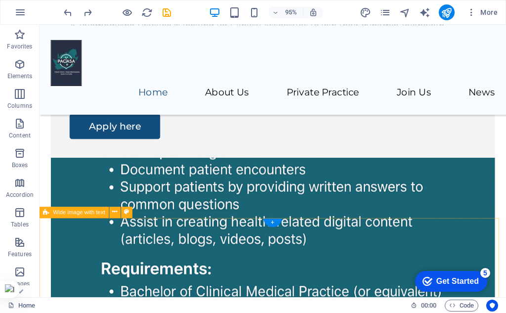
scroll to position [550, 0]
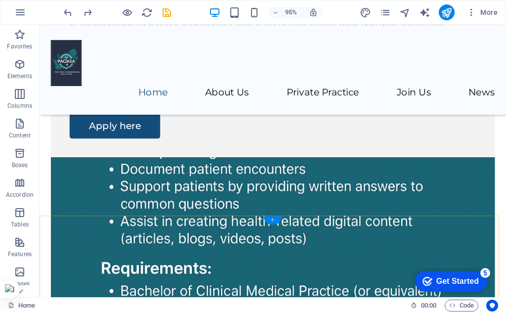
click at [275, 221] on div "+" at bounding box center [273, 220] width 18 height 8
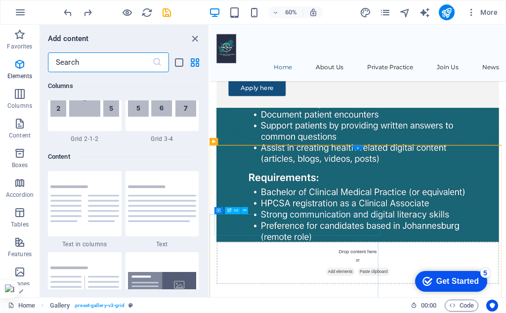
scroll to position [1731, 0]
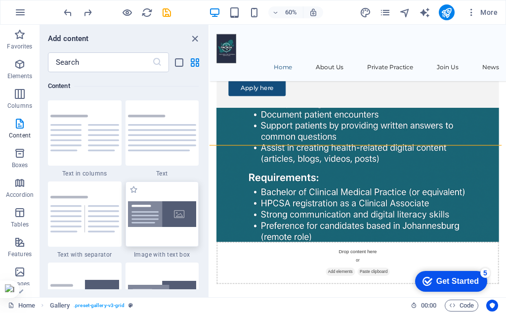
click at [167, 215] on img at bounding box center [162, 214] width 69 height 26
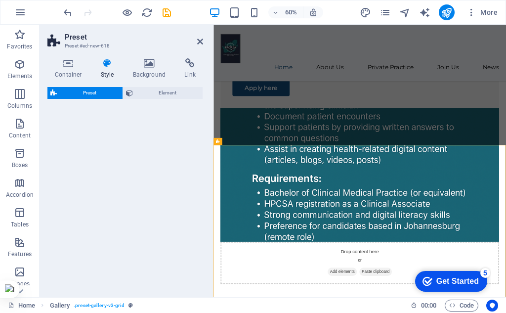
select select "rem"
select select "px"
select select "preset-text-with-image-v4-boxed"
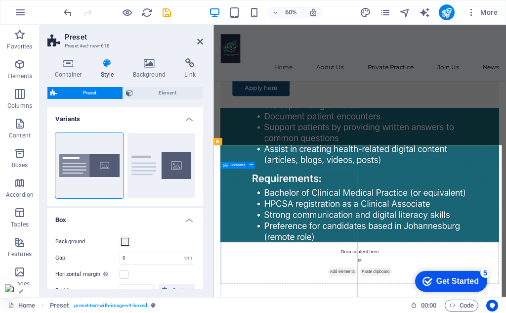
scroll to position [649, 0]
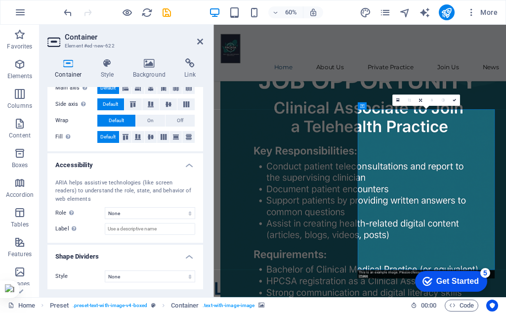
scroll to position [198, 0]
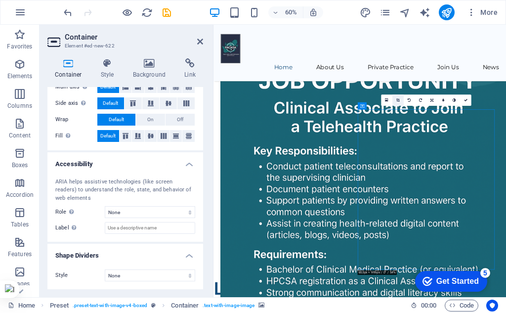
click at [397, 99] on icon at bounding box center [398, 99] width 3 height 3
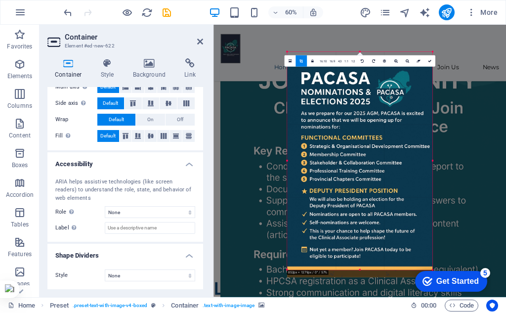
drag, startPoint x: 366, startPoint y: 185, endPoint x: 366, endPoint y: 198, distance: 12.4
click at [366, 198] on div at bounding box center [359, 168] width 145 height 218
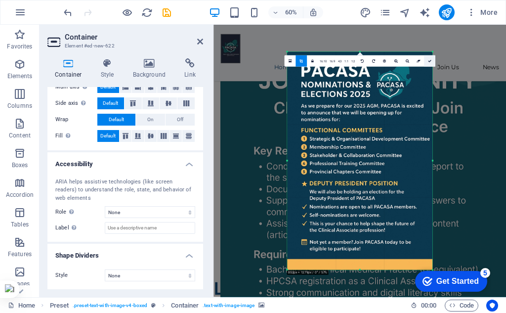
click at [431, 61] on icon at bounding box center [429, 60] width 3 height 3
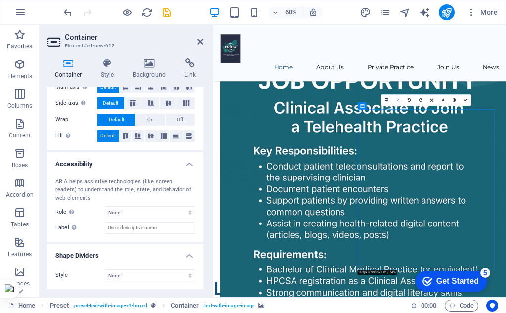
click at [431, 98] on icon at bounding box center [432, 99] width 3 height 3
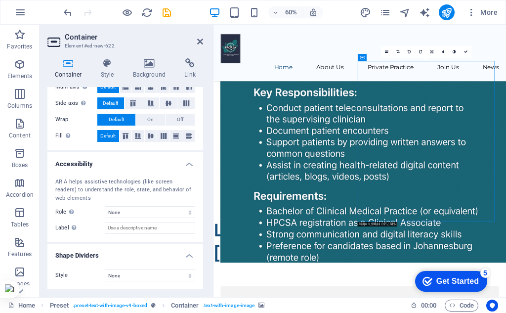
scroll to position [748, 0]
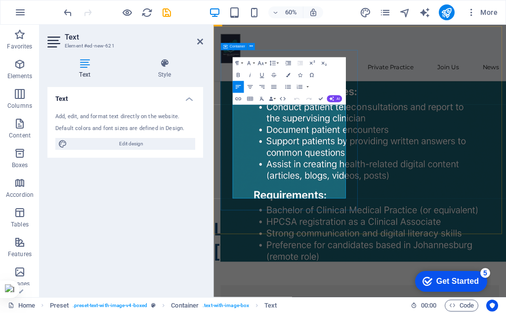
drag, startPoint x: 307, startPoint y: 305, endPoint x: 231, endPoint y: 154, distance: 168.5
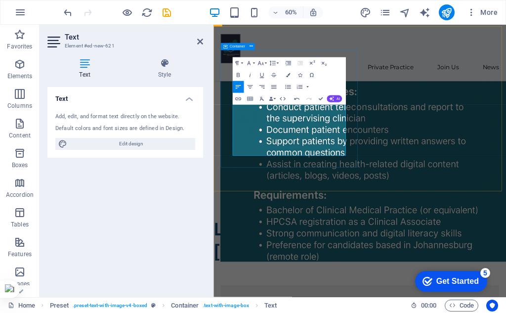
scroll to position [1946, 1]
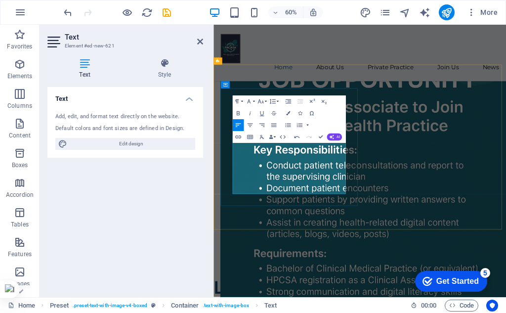
scroll to position [649, 0]
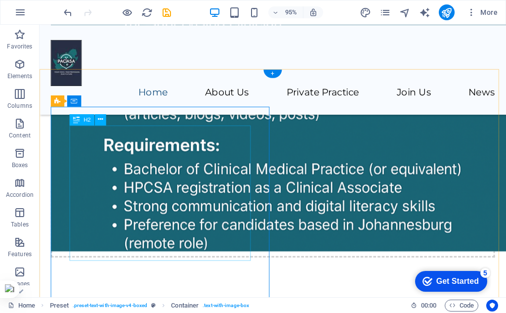
scroll to position [698, 0]
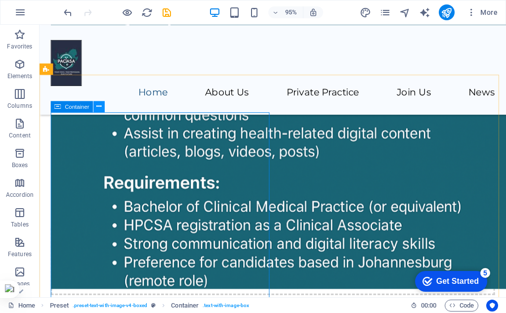
click at [99, 108] on icon at bounding box center [98, 106] width 5 height 10
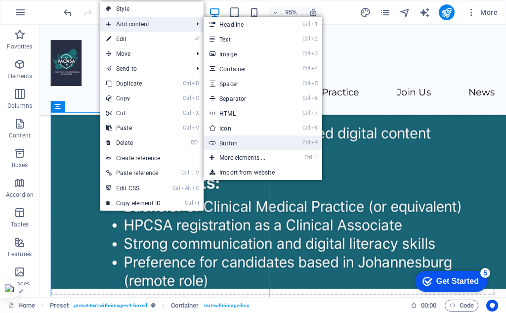
click at [232, 143] on link "Ctrl 9 Button" at bounding box center [245, 143] width 82 height 15
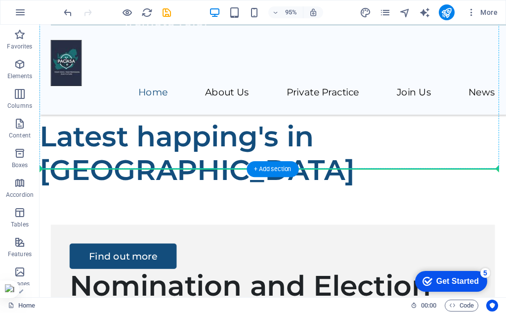
scroll to position [946, 0]
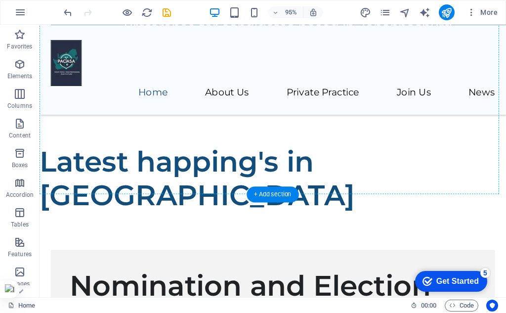
drag, startPoint x: 120, startPoint y: 151, endPoint x: 120, endPoint y: 111, distance: 40.1
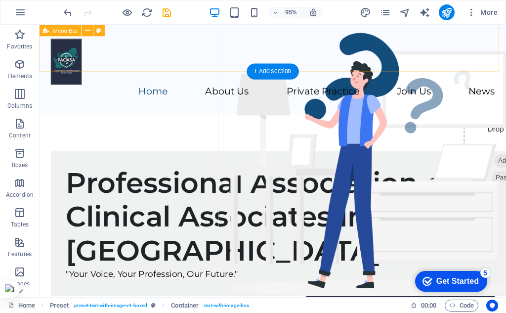
scroll to position [0, 0]
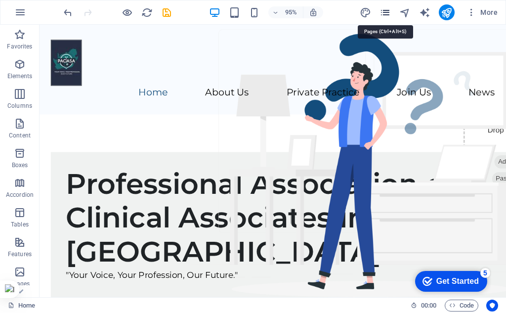
click at [387, 13] on icon "pages" at bounding box center [385, 12] width 11 height 11
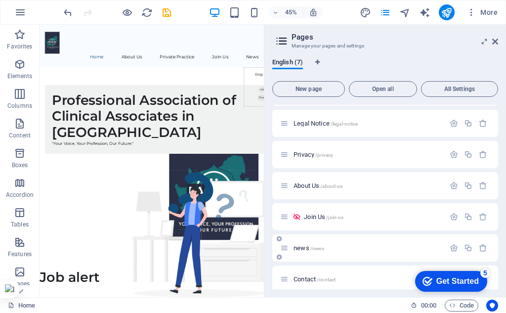
scroll to position [34, 0]
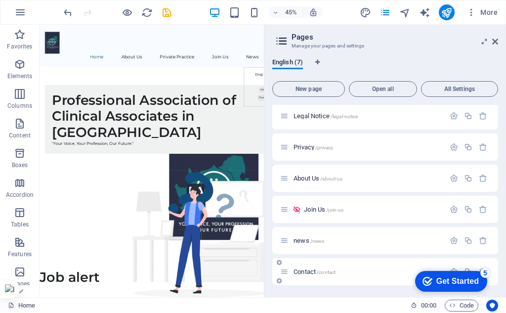
click at [279, 283] on icon at bounding box center [279, 281] width 5 height 6
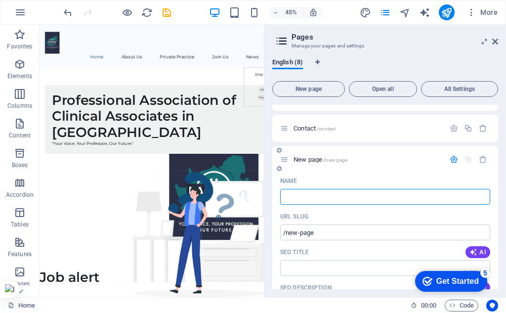
type input "/"
type input "Nomination and E"
type input "/nomination-and"
type input "Nomination and"
type input "Nomination and Election"
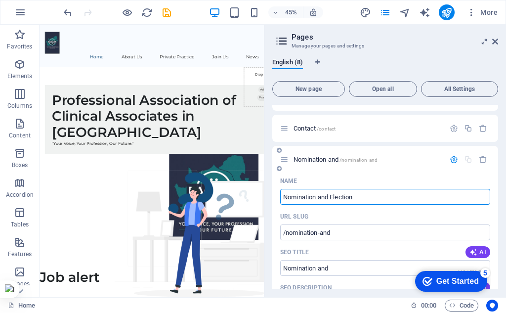
type input "/nomination-and-election"
type input "Nomination and Election"
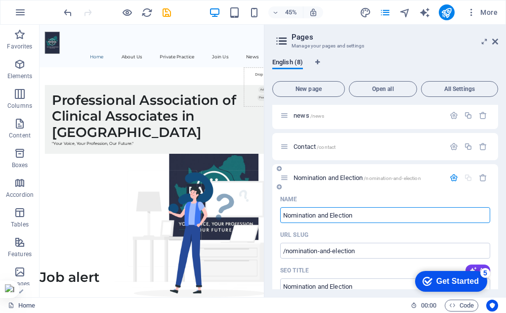
scroll to position [176, 0]
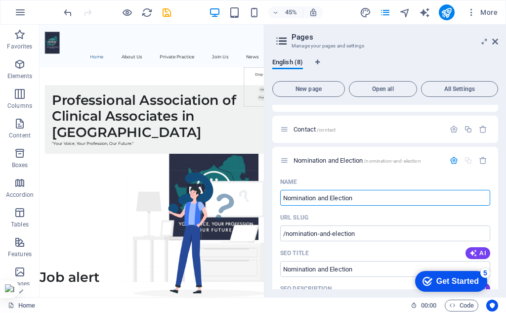
type input "Nomination and Election"
click at [269, 150] on div "English (8) New page Open all All Settings Home / Legal Notice /legal-notice Pr…" at bounding box center [386, 173] width 242 height 247
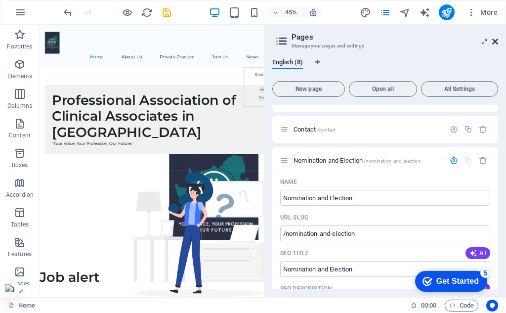
click at [493, 41] on icon at bounding box center [496, 42] width 6 height 8
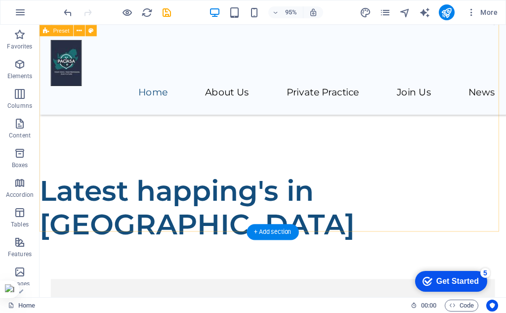
scroll to position [890, 0]
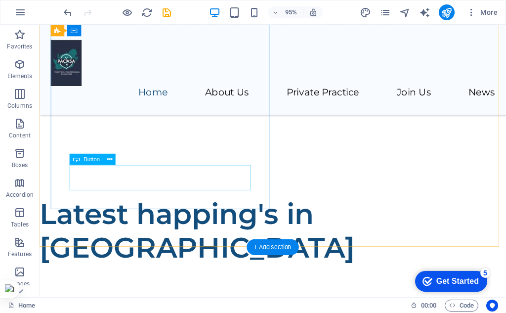
select select
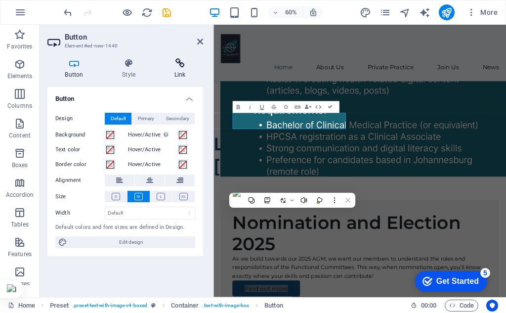
click at [188, 69] on h4 "Link" at bounding box center [180, 68] width 46 height 21
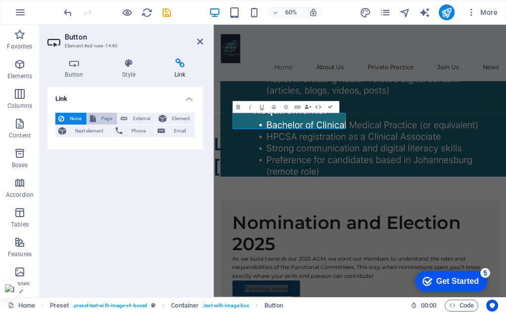
click at [100, 119] on span "Page" at bounding box center [106, 119] width 15 height 12
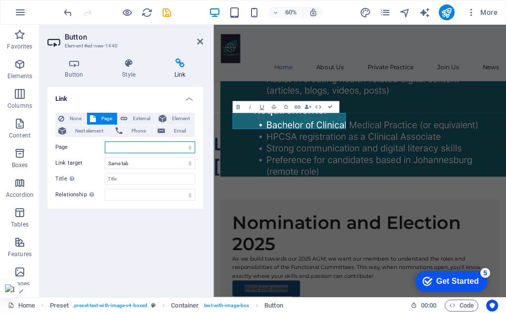
click at [193, 148] on select "Home Legal Notice Privacy About Us Join Us news Contact Nomination and Election" at bounding box center [150, 147] width 91 height 12
select select "7"
click at [105, 141] on select "Home Legal Notice Privacy About Us Join Us news Contact Nomination and Election" at bounding box center [150, 147] width 91 height 12
click at [131, 228] on div "Link None Page External Element Next element Phone Email Page Home Legal Notice…" at bounding box center [125, 188] width 156 height 202
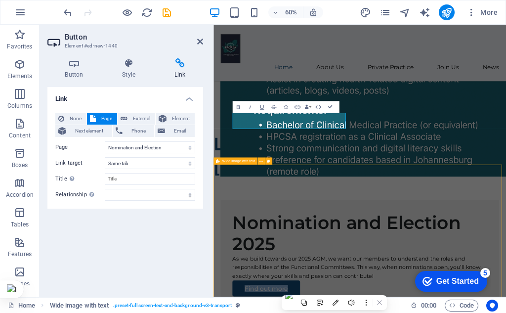
select select "px"
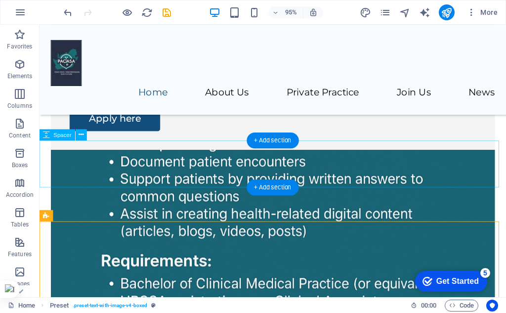
scroll to position [544, 0]
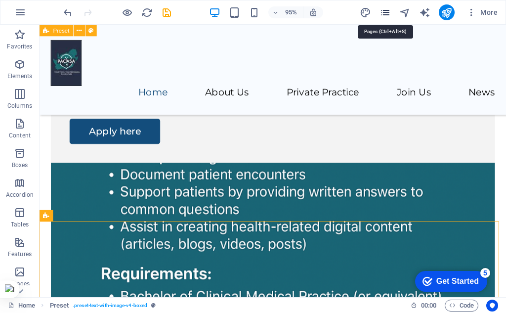
click at [391, 13] on icon "pages" at bounding box center [385, 12] width 11 height 11
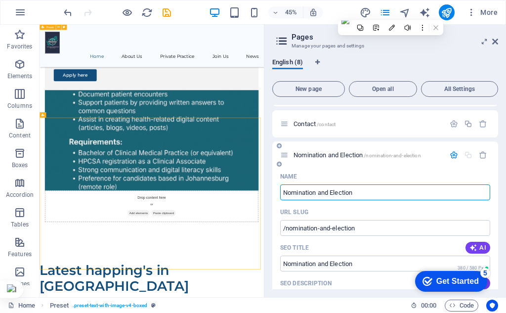
scroll to position [177, 0]
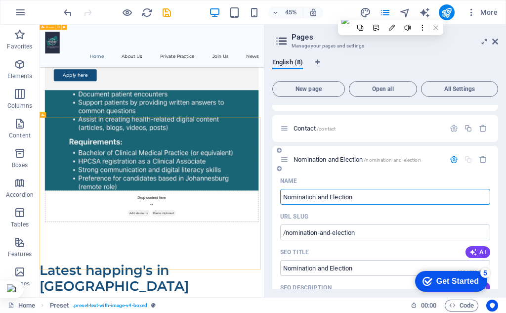
click at [303, 157] on span "Nomination and Election /nomination-and-election" at bounding box center [358, 159] width 128 height 7
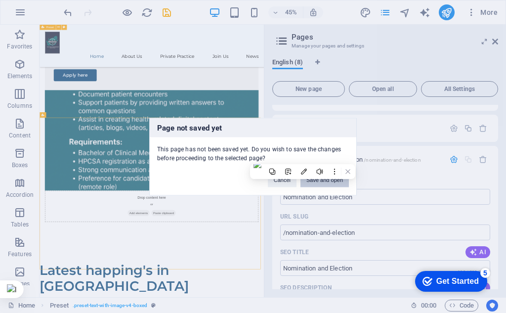
click at [334, 183] on button "Save and open" at bounding box center [325, 179] width 48 height 15
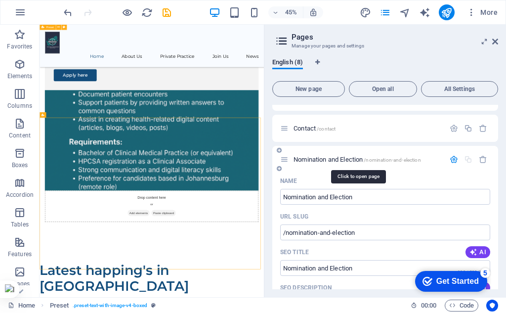
click at [323, 159] on span "Nomination and Election /nomination-and-election" at bounding box center [358, 159] width 128 height 7
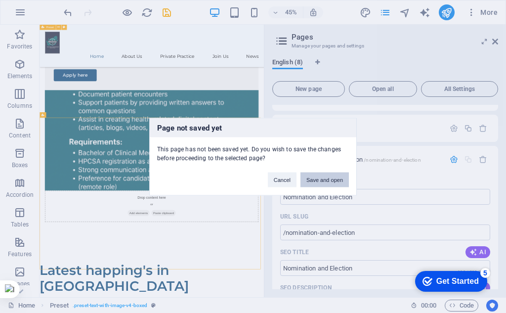
click at [315, 180] on button "Save and open" at bounding box center [325, 179] width 48 height 15
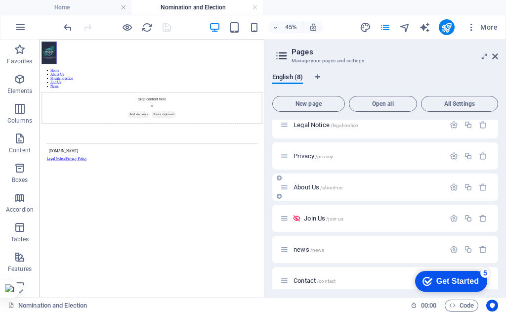
scroll to position [0, 0]
click at [160, 75] on div "+ Add section" at bounding box center [151, 75] width 25 height 7
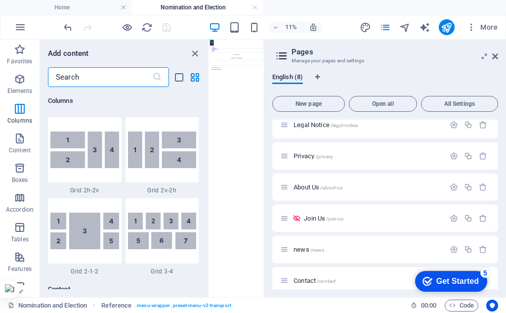
scroll to position [1533, 0]
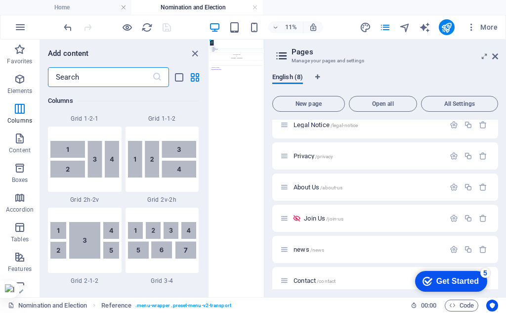
click at [100, 78] on input "text" at bounding box center [100, 77] width 104 height 20
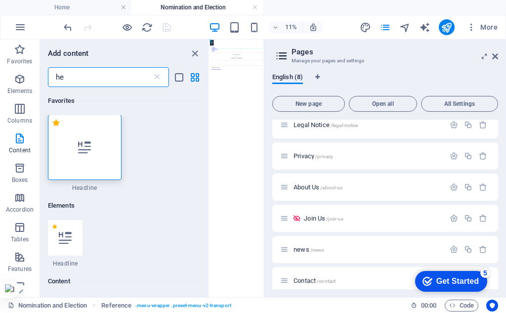
scroll to position [0, 0]
type input "head"
click at [100, 165] on div at bounding box center [85, 147] width 74 height 65
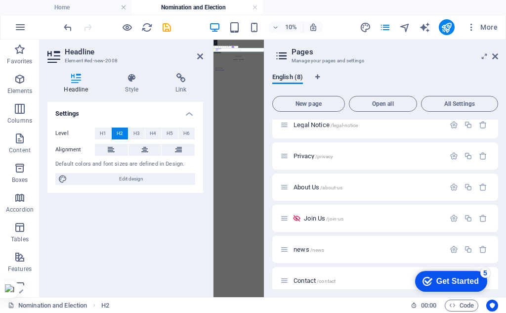
click at [499, 55] on aside "Pages Manage your pages and settings English (8) New page Open all All Settings…" at bounding box center [385, 169] width 242 height 258
click at [497, 55] on icon at bounding box center [496, 56] width 6 height 8
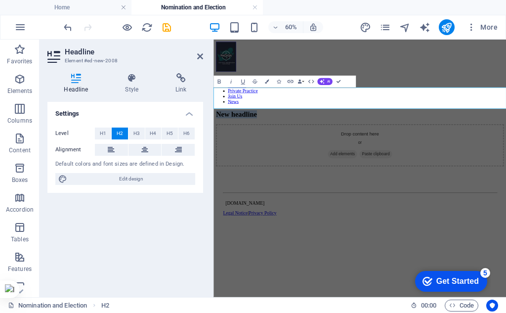
click at [426, 158] on h2 "New headline" at bounding box center [458, 164] width 480 height 13
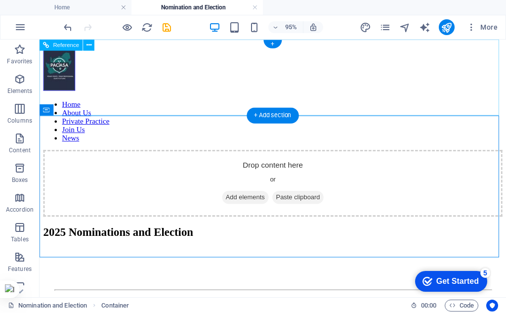
click at [205, 110] on div "Home About Us Private Practice Join Us News" at bounding box center [286, 96] width 484 height 104
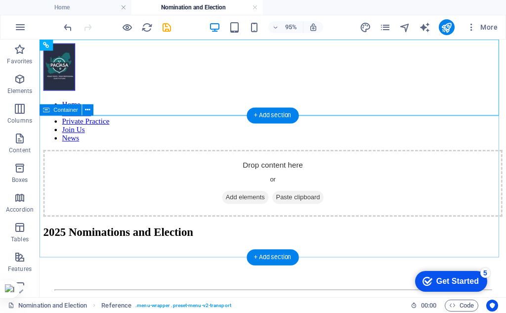
click at [253, 207] on span "Add elements" at bounding box center [256, 206] width 49 height 14
click at [259, 209] on span "Add elements" at bounding box center [256, 206] width 49 height 14
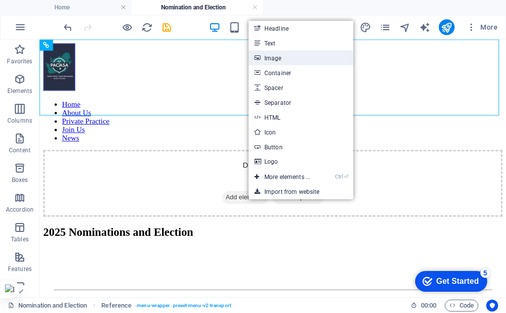
click at [278, 59] on link "Image" at bounding box center [301, 57] width 105 height 15
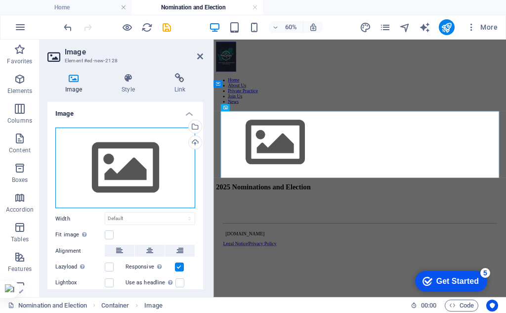
click at [121, 179] on div "Drag files here, click to choose files or select files from Files or our free s…" at bounding box center [125, 168] width 140 height 81
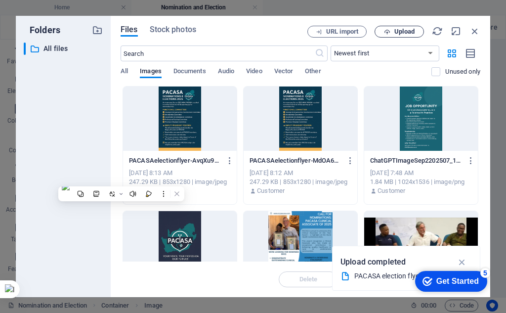
click at [402, 31] on span "Upload" at bounding box center [405, 32] width 20 height 6
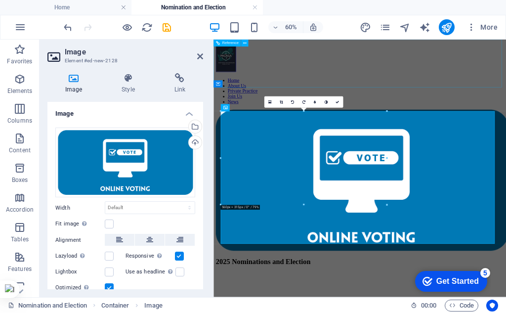
click at [506, 118] on div "Home About Us Private Practice Join Us News" at bounding box center [458, 96] width 480 height 104
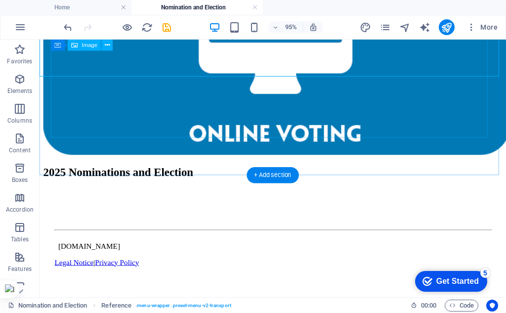
scroll to position [281, 0]
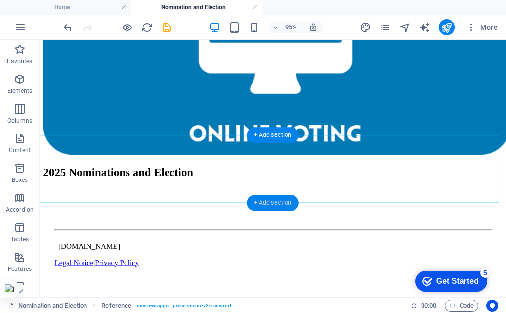
click at [263, 200] on div "+ Add section" at bounding box center [273, 203] width 52 height 16
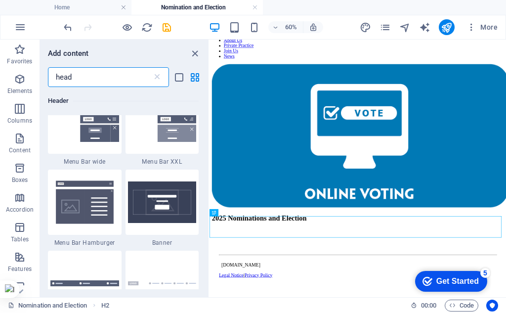
scroll to position [731, 0]
